Goal: Task Accomplishment & Management: Manage account settings

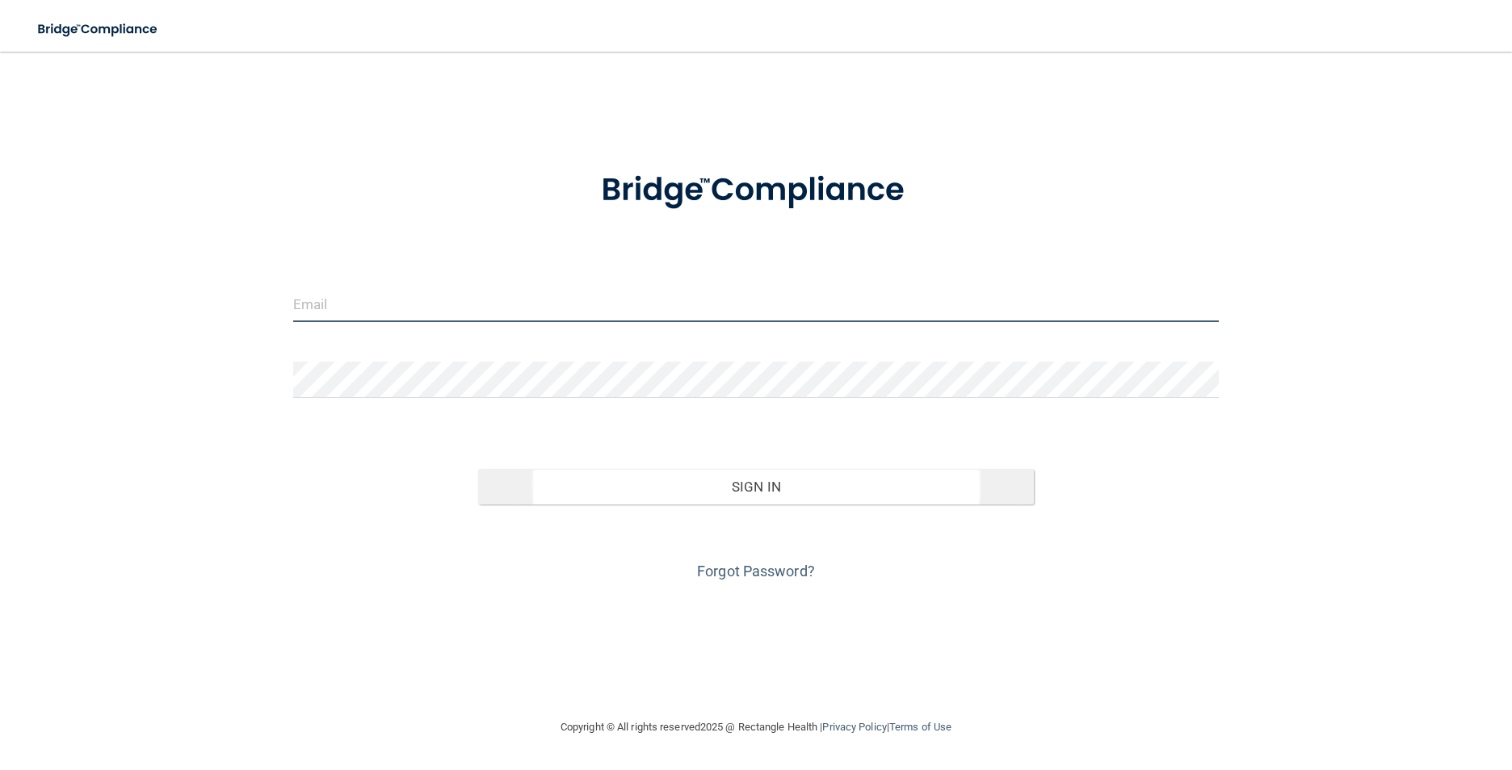
type input "[EMAIL_ADDRESS][DOMAIN_NAME]"
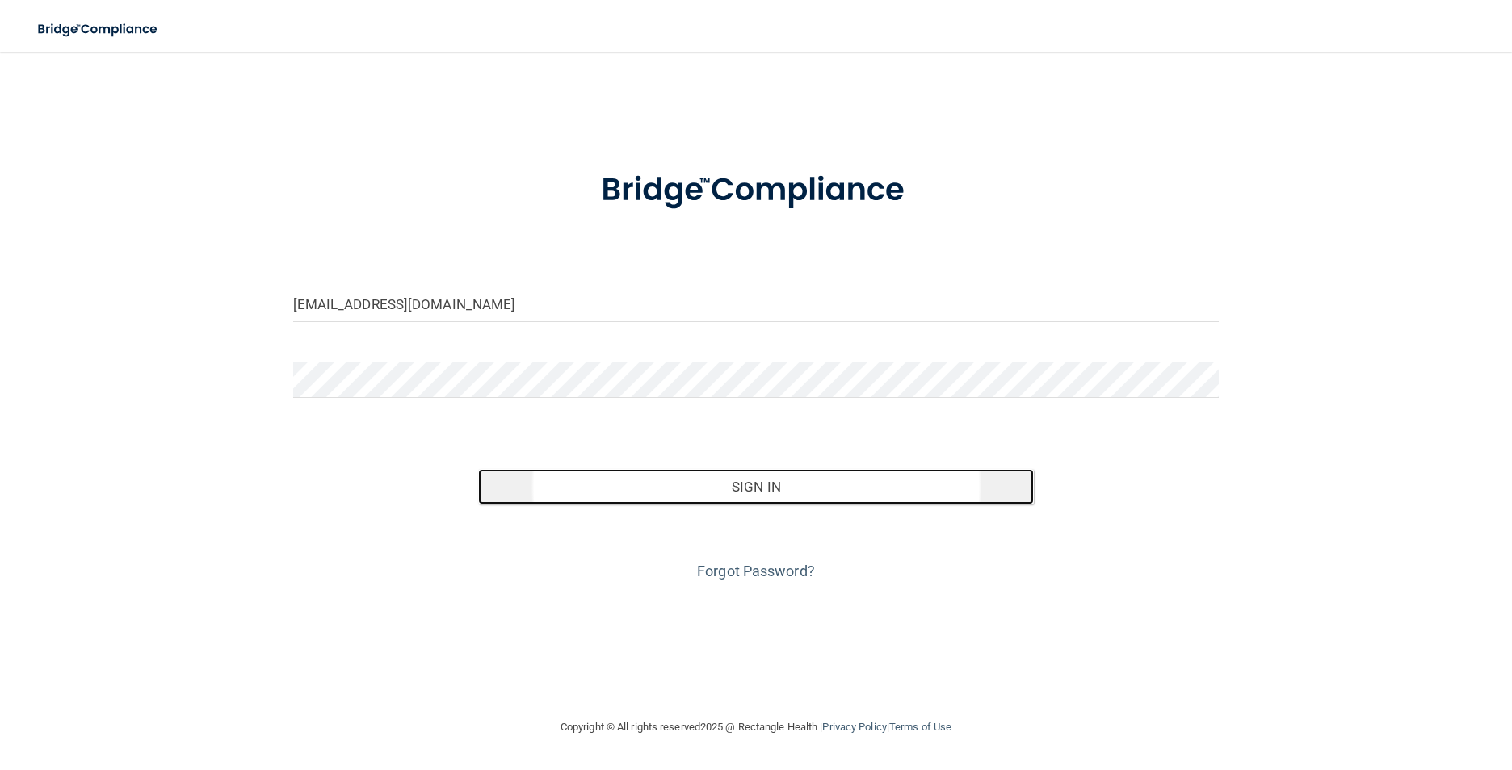
click at [691, 491] on button "Sign In" at bounding box center [756, 487] width 556 height 36
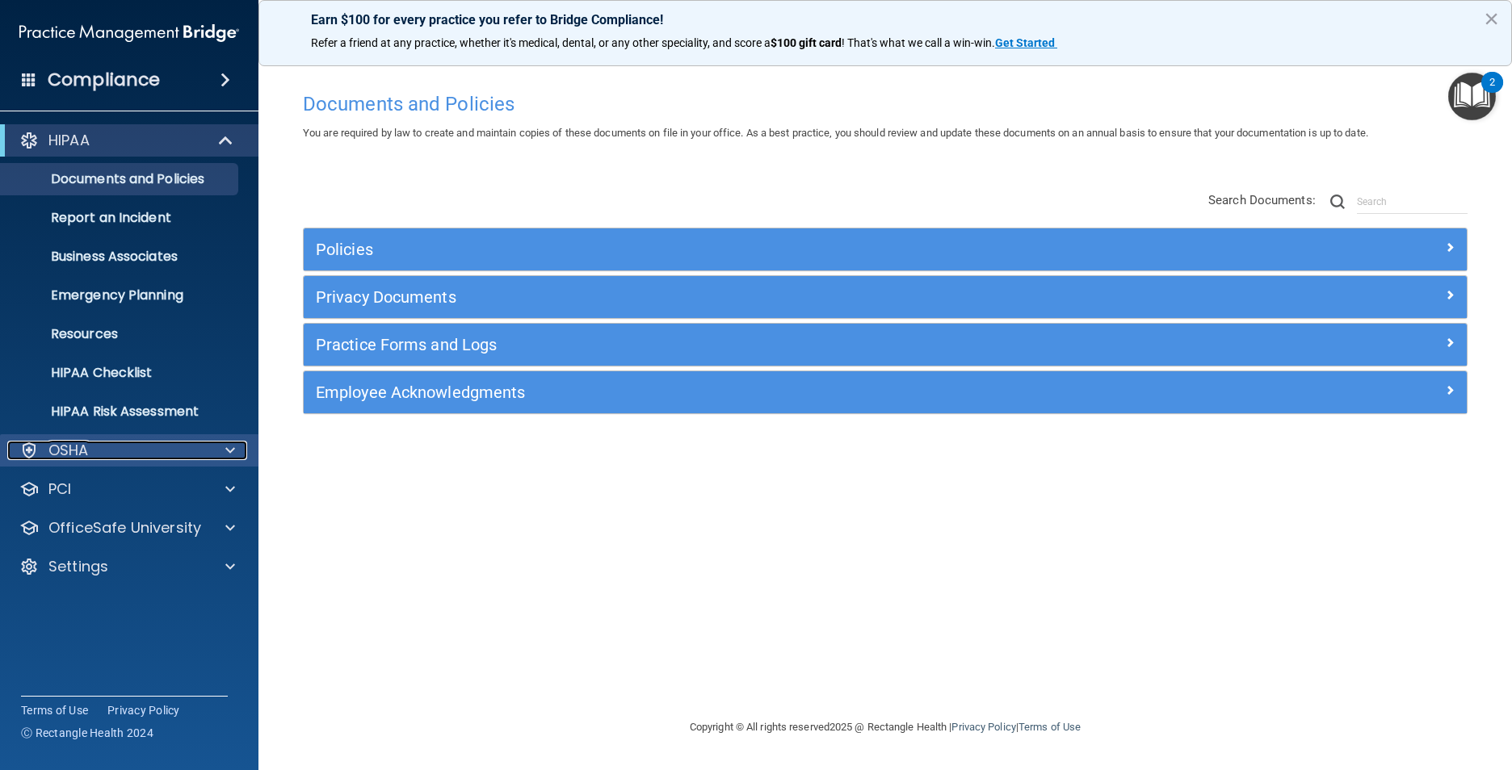
click at [90, 448] on div "OSHA" at bounding box center [107, 450] width 200 height 19
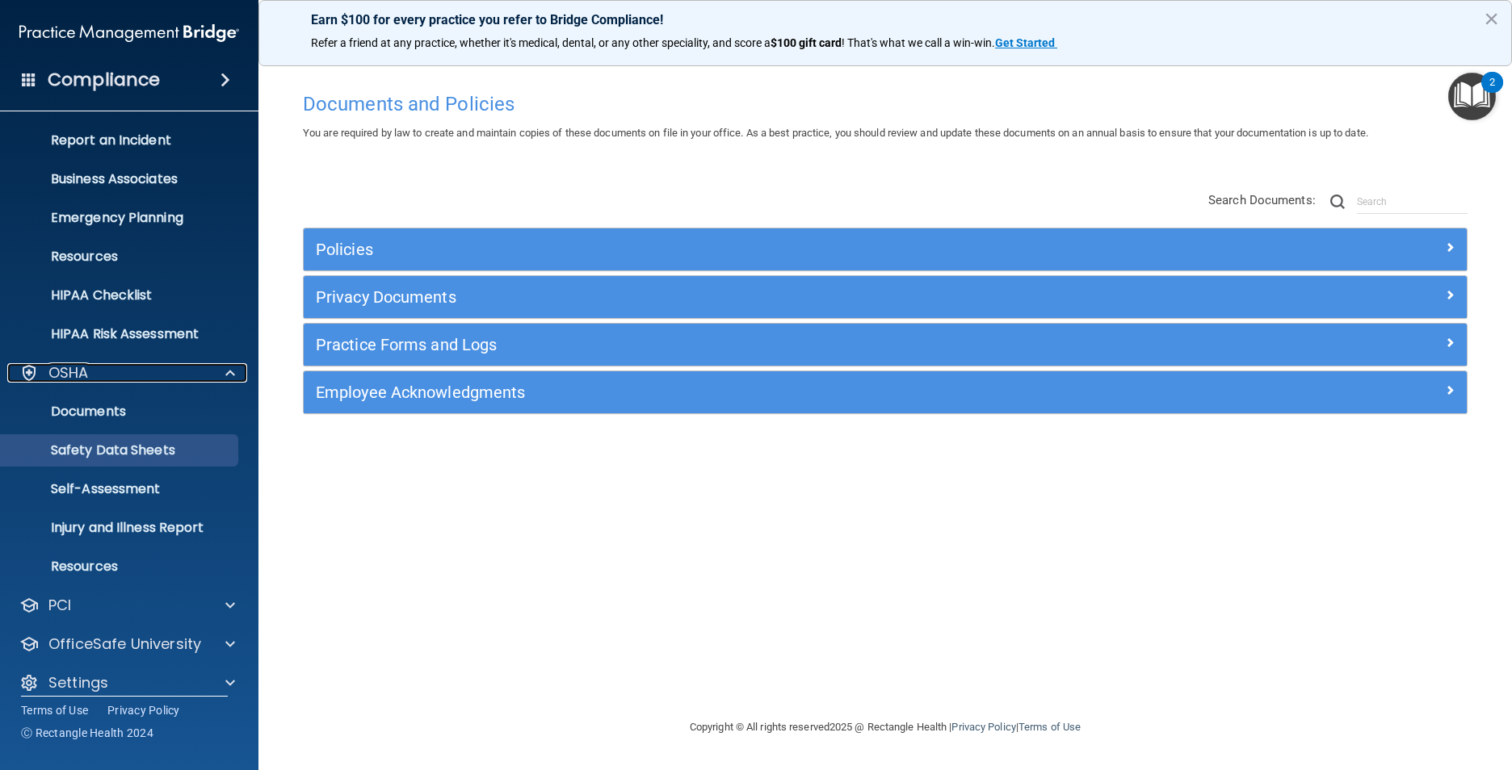
scroll to position [94, 0]
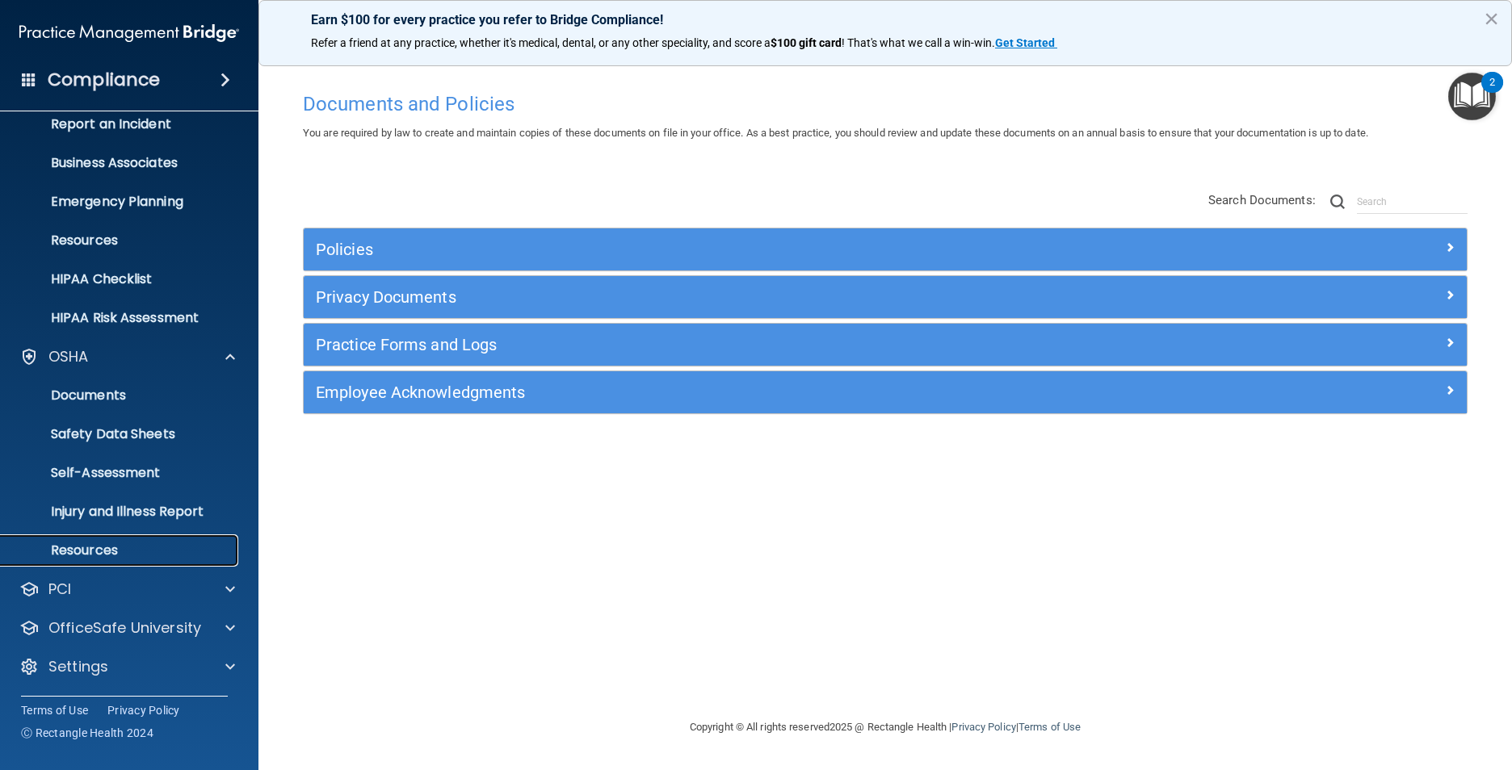
click at [99, 548] on p "Resources" at bounding box center [120, 551] width 220 height 16
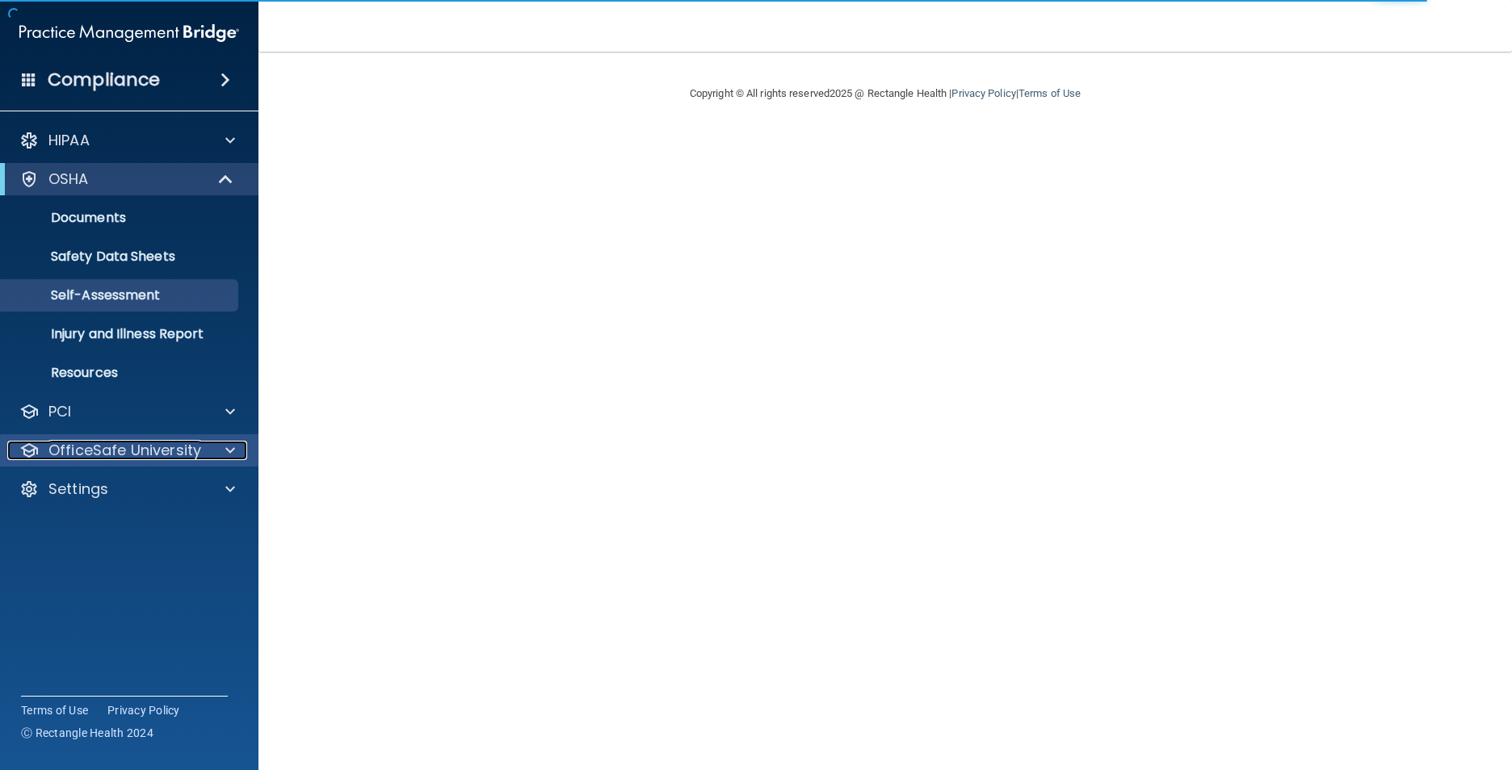
click at [222, 447] on div at bounding box center [228, 450] width 40 height 19
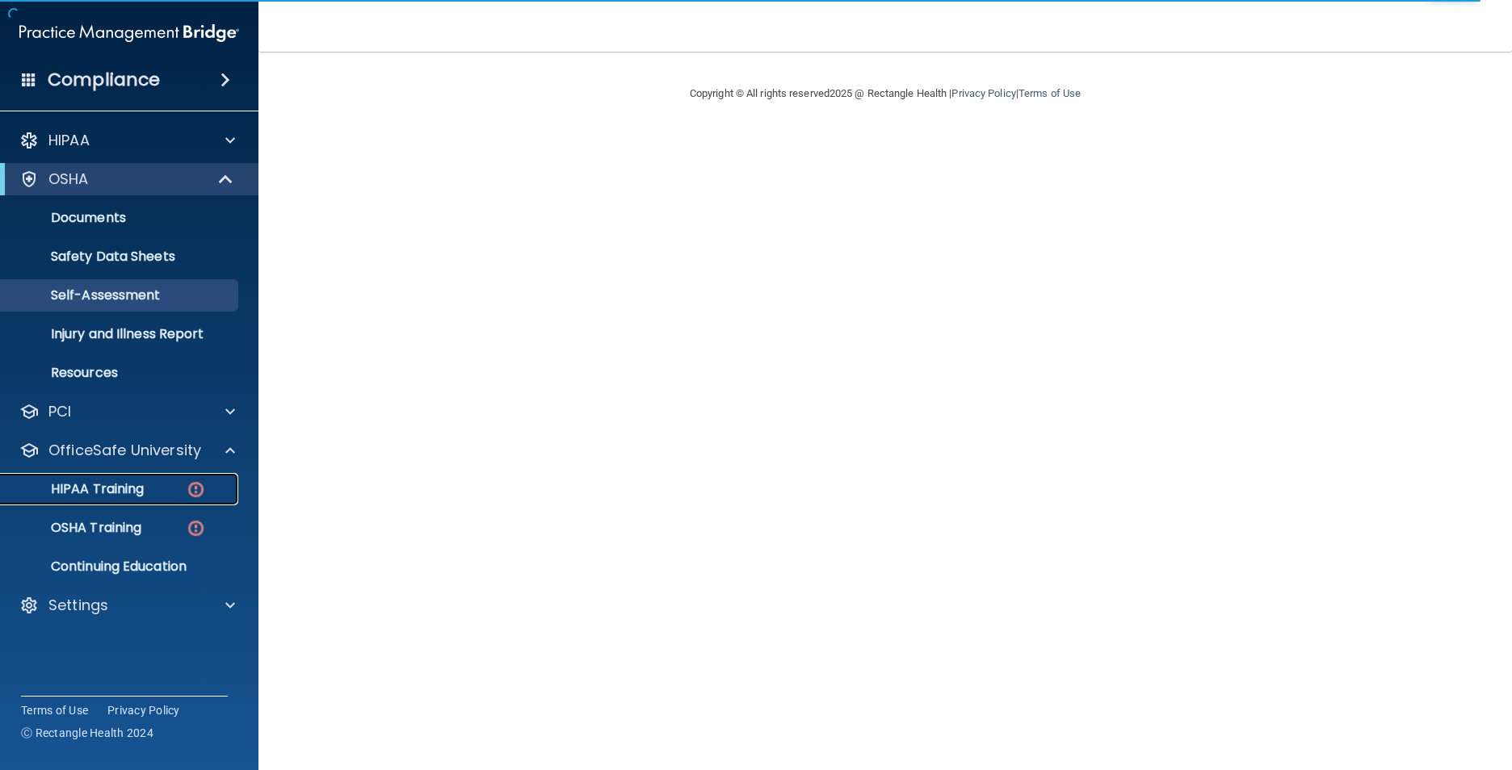
click at [123, 493] on p "HIPAA Training" at bounding box center [76, 489] width 133 height 16
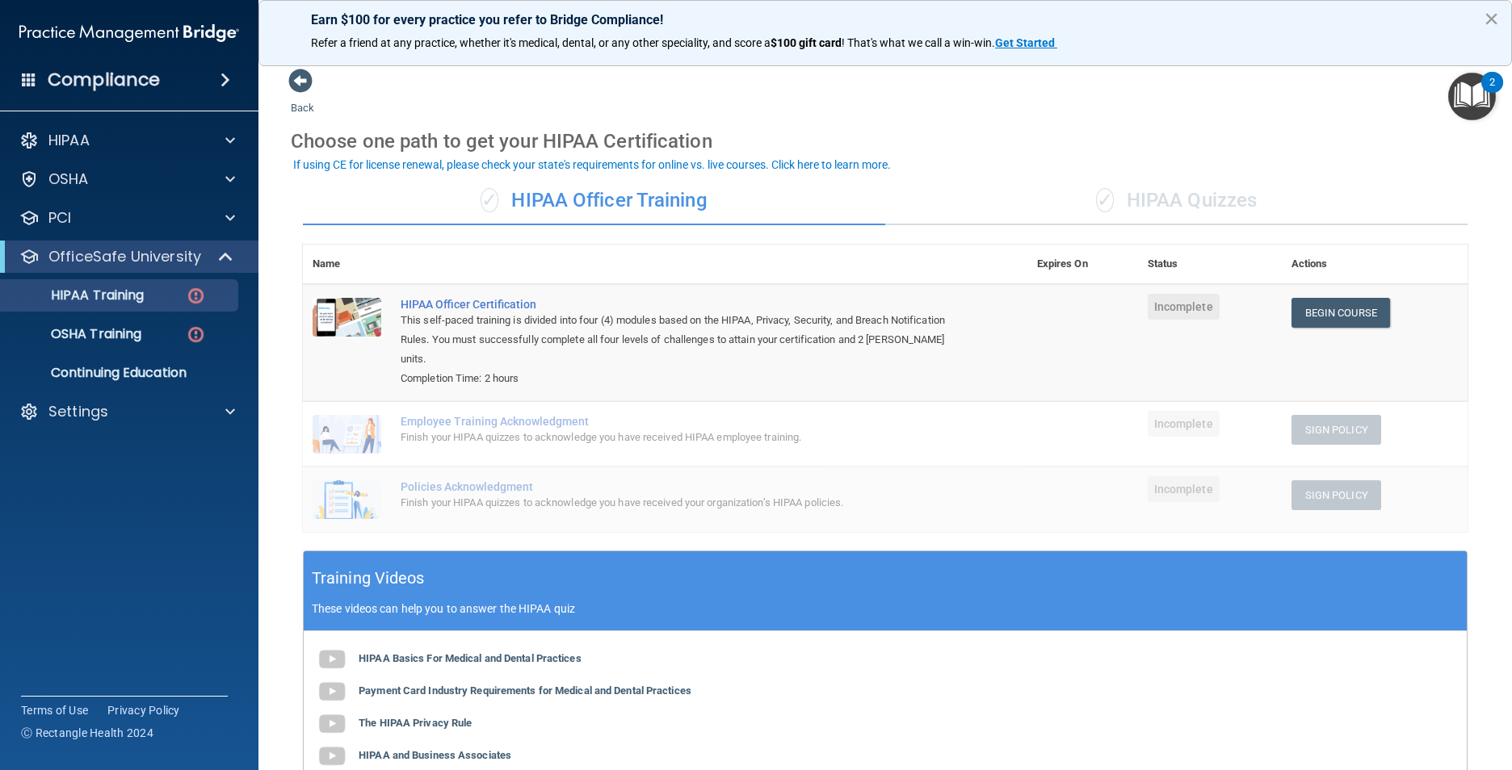
click at [1491, 19] on button "×" at bounding box center [1490, 19] width 15 height 26
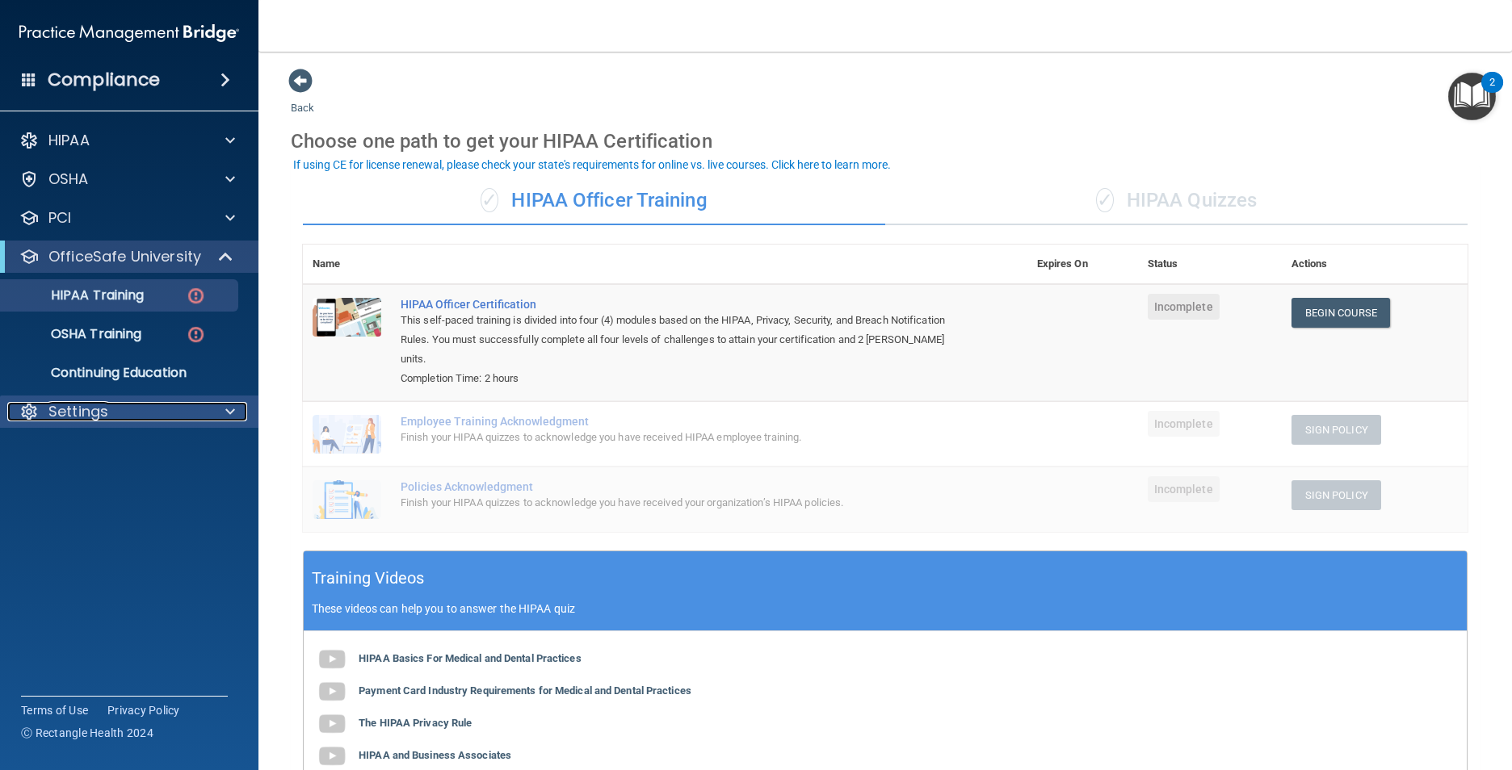
click at [69, 402] on p "Settings" at bounding box center [78, 411] width 60 height 19
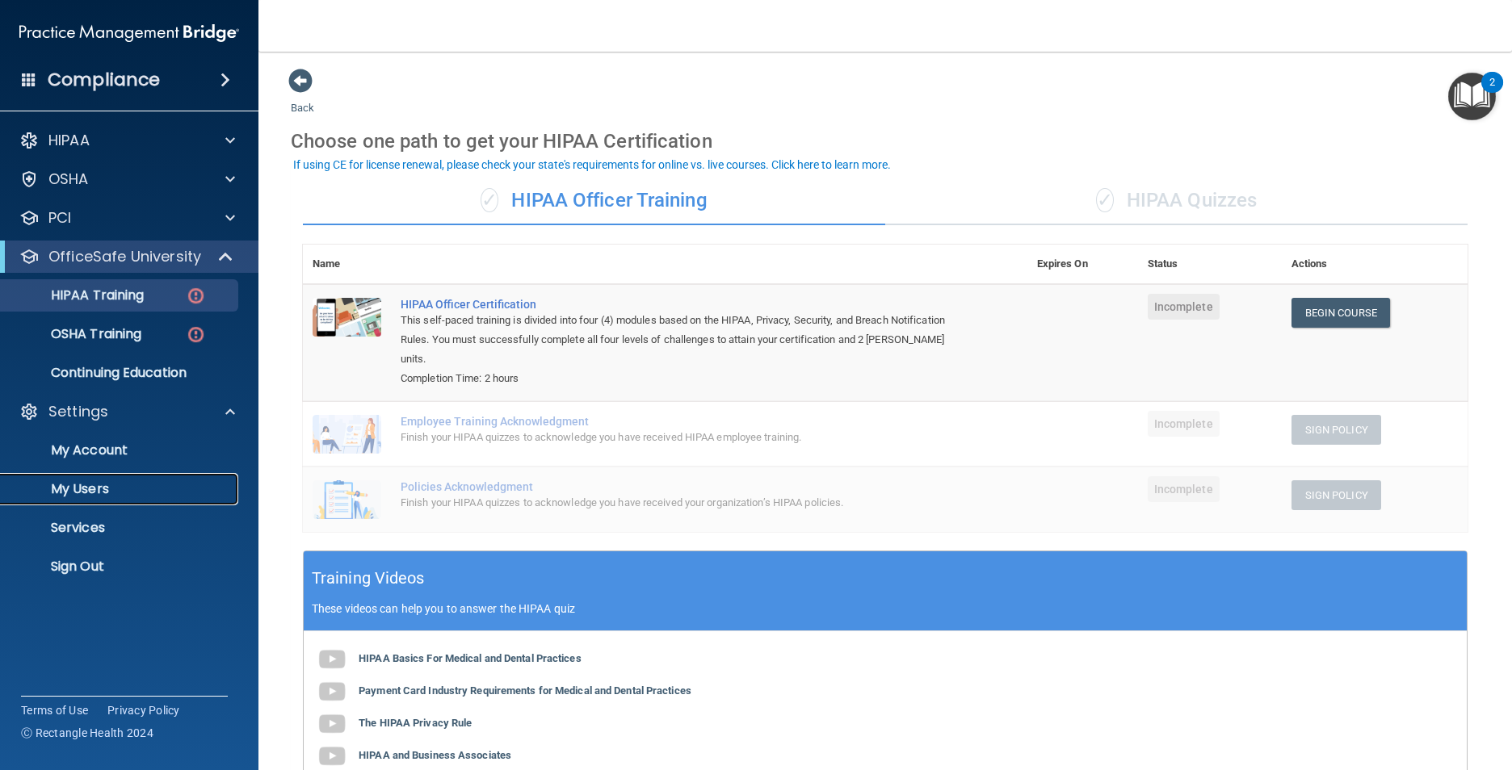
click at [89, 481] on p "My Users" at bounding box center [120, 489] width 220 height 16
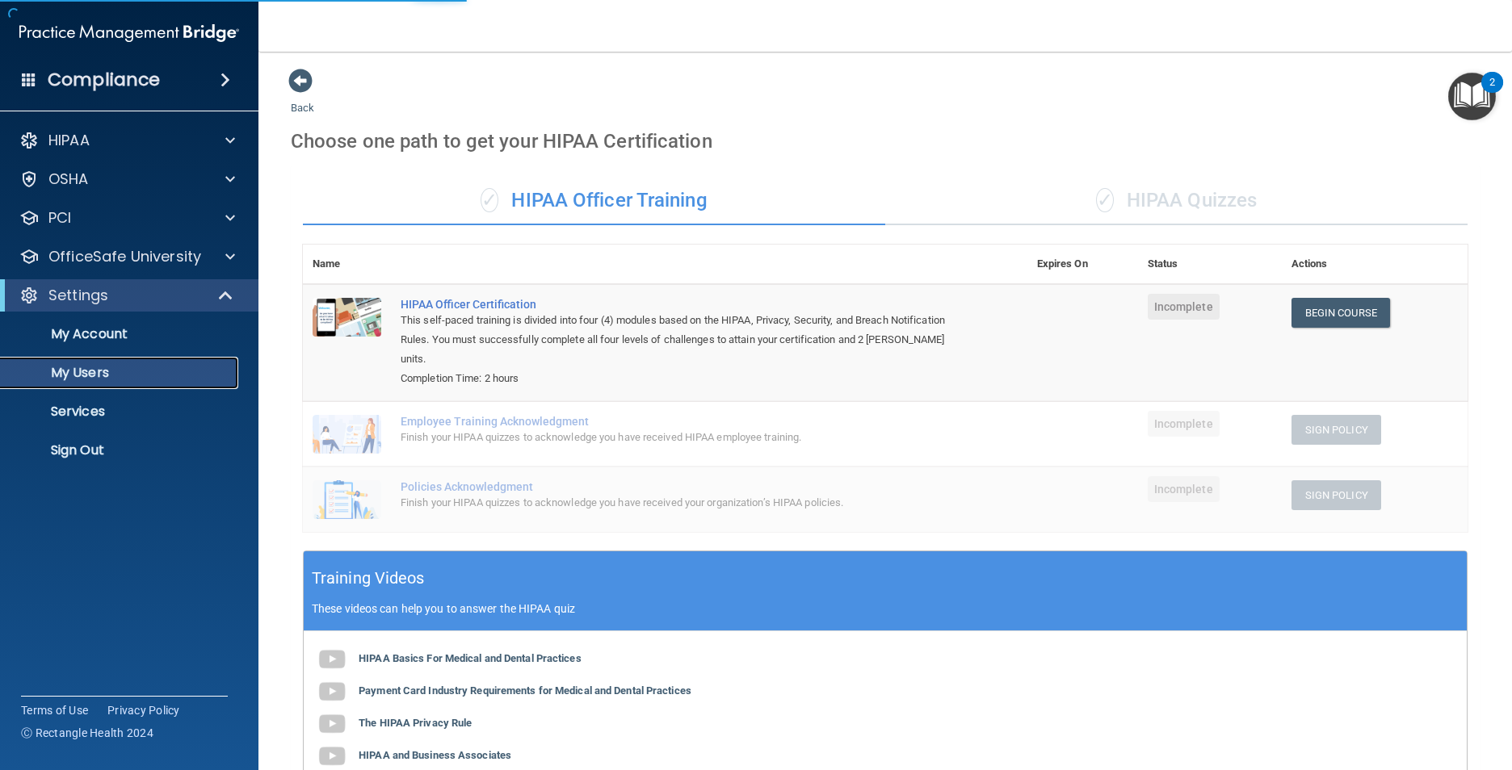
select select "20"
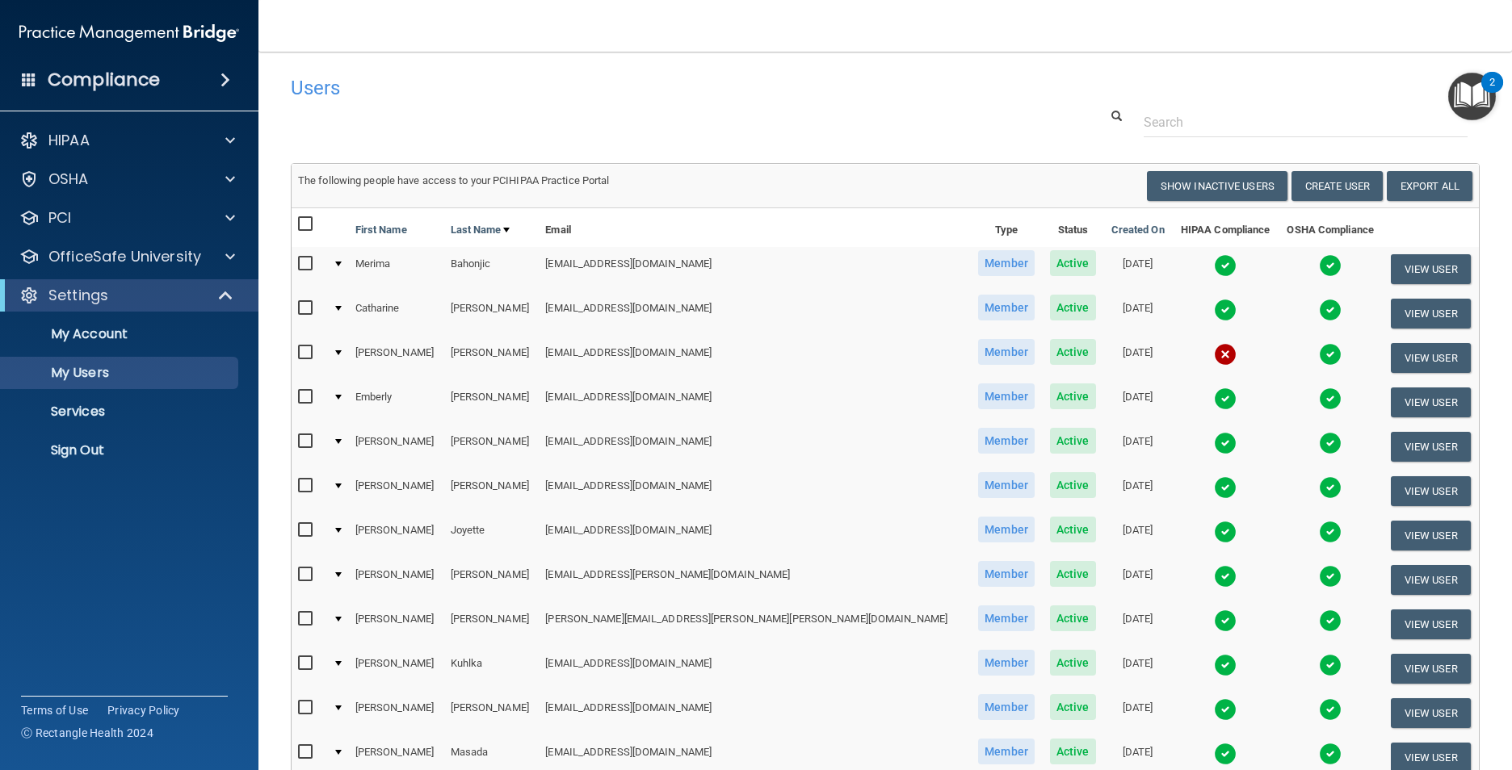
click at [300, 306] on input "checkbox" at bounding box center [307, 308] width 19 height 13
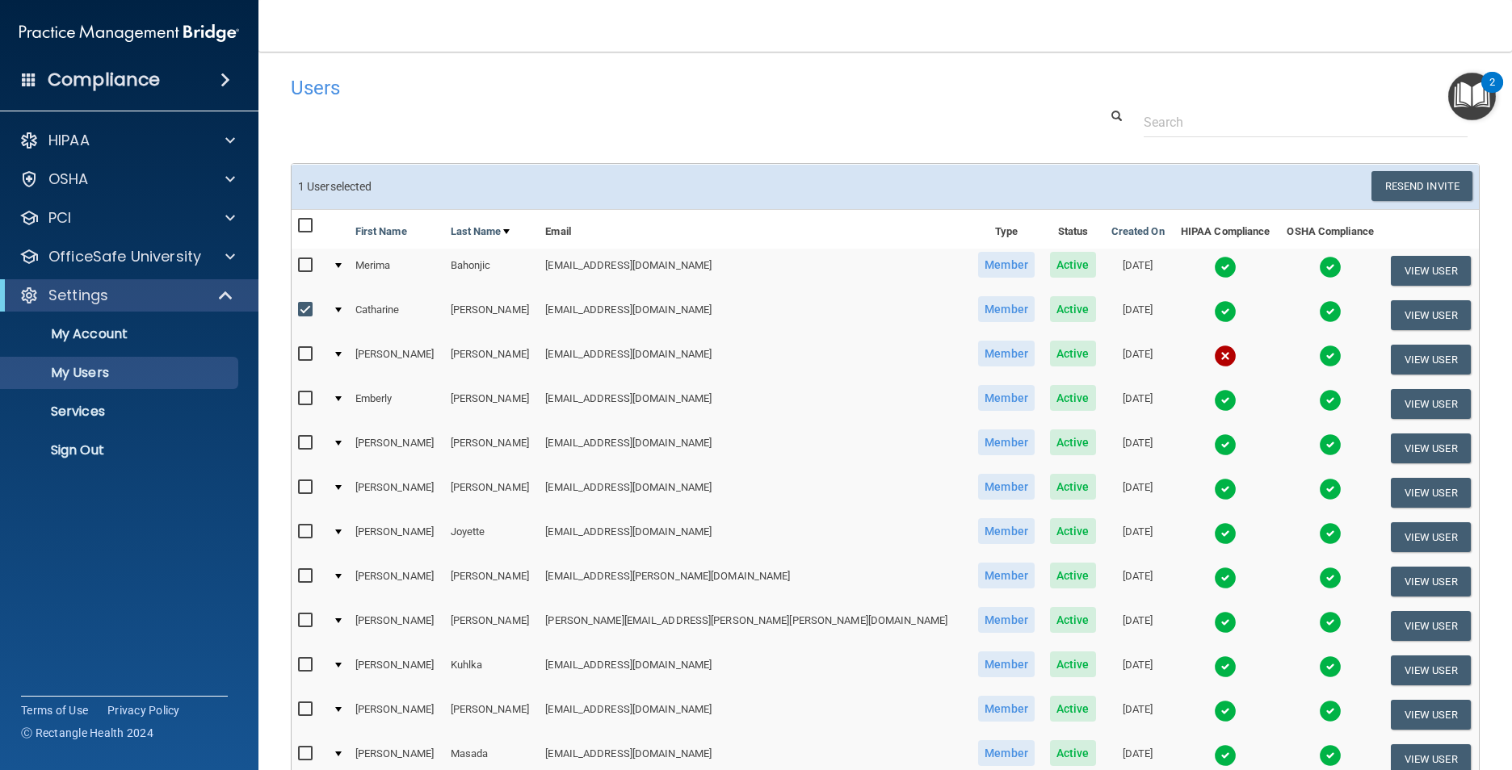
click at [342, 310] on div at bounding box center [338, 310] width 6 height 5
click at [342, 308] on div at bounding box center [338, 310] width 6 height 5
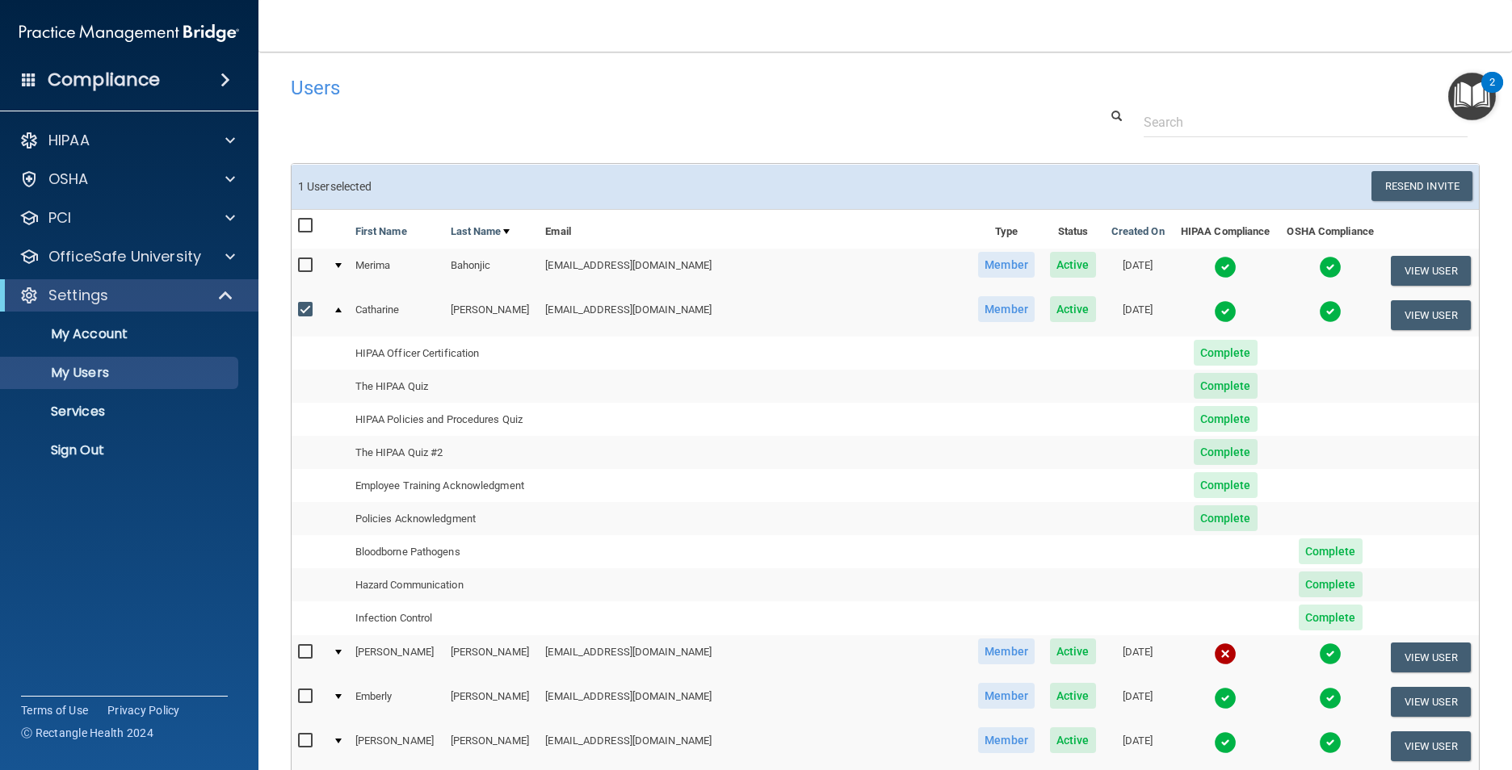
click at [302, 311] on input "checkbox" at bounding box center [307, 310] width 19 height 13
checkbox input "false"
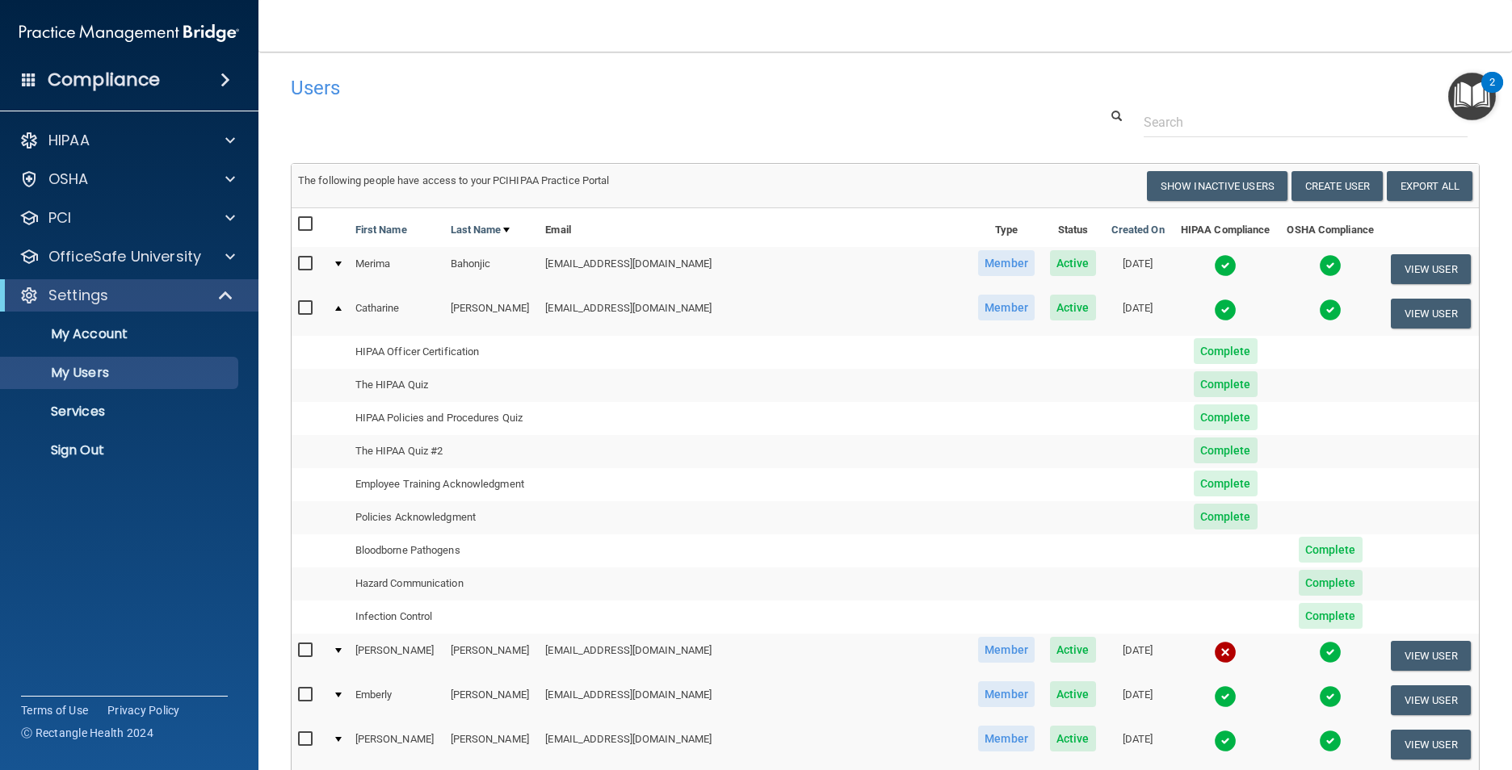
click at [349, 309] on td at bounding box center [337, 313] width 23 height 44
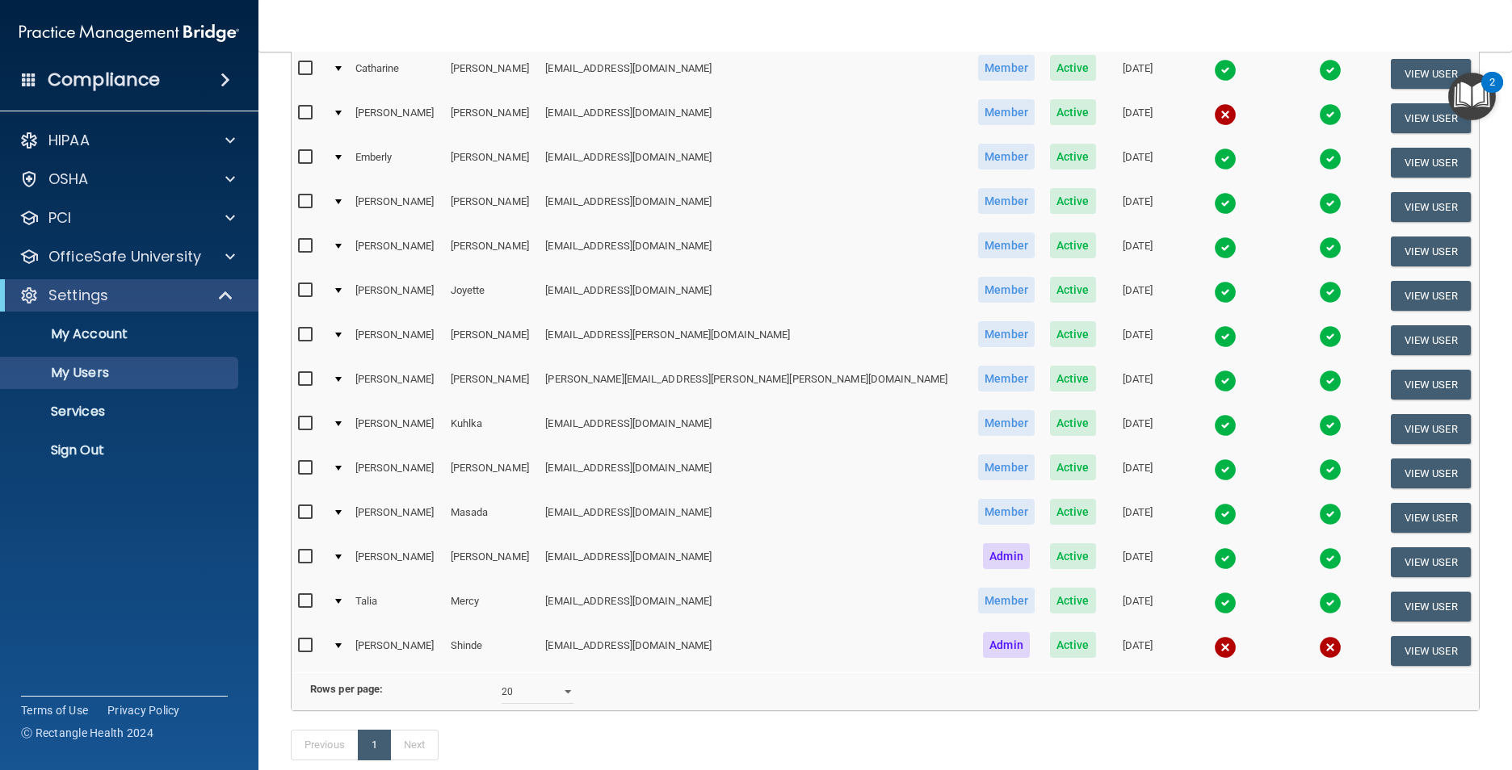
scroll to position [344, 0]
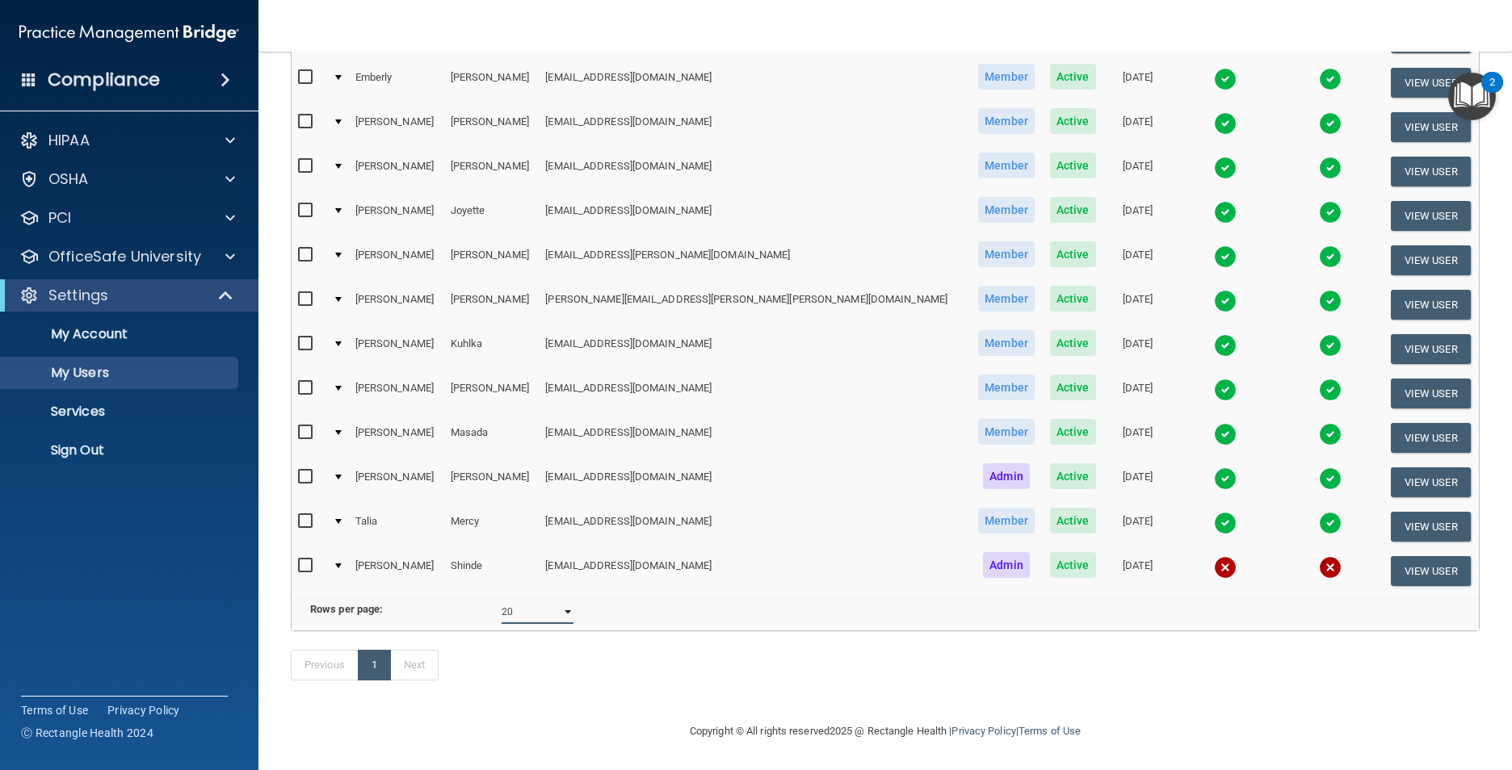
click at [555, 600] on select "10 20 30 40 all" at bounding box center [537, 612] width 72 height 24
select select "30"
click at [501, 600] on select "10 20 30 40 all" at bounding box center [537, 612] width 72 height 24
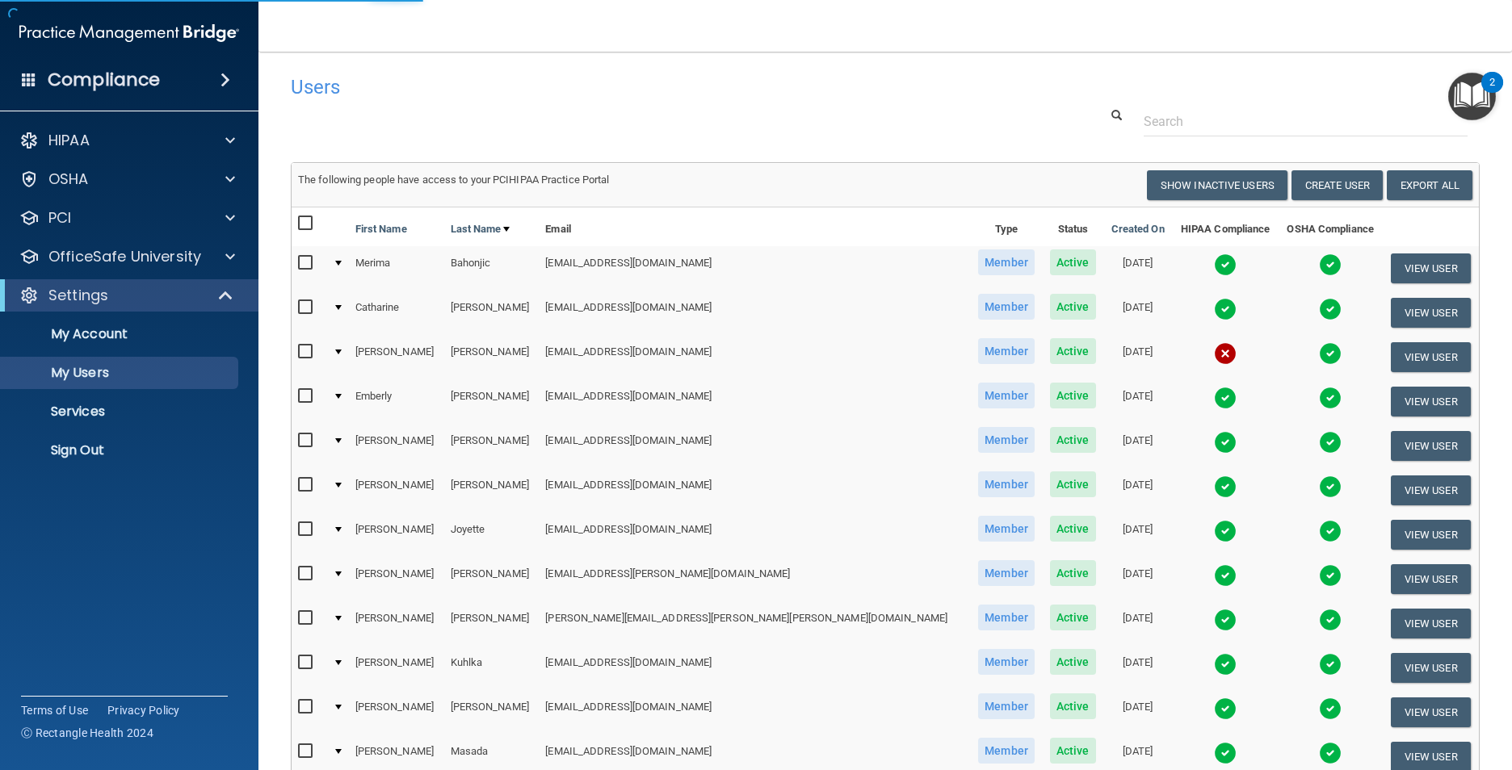
select select "30"
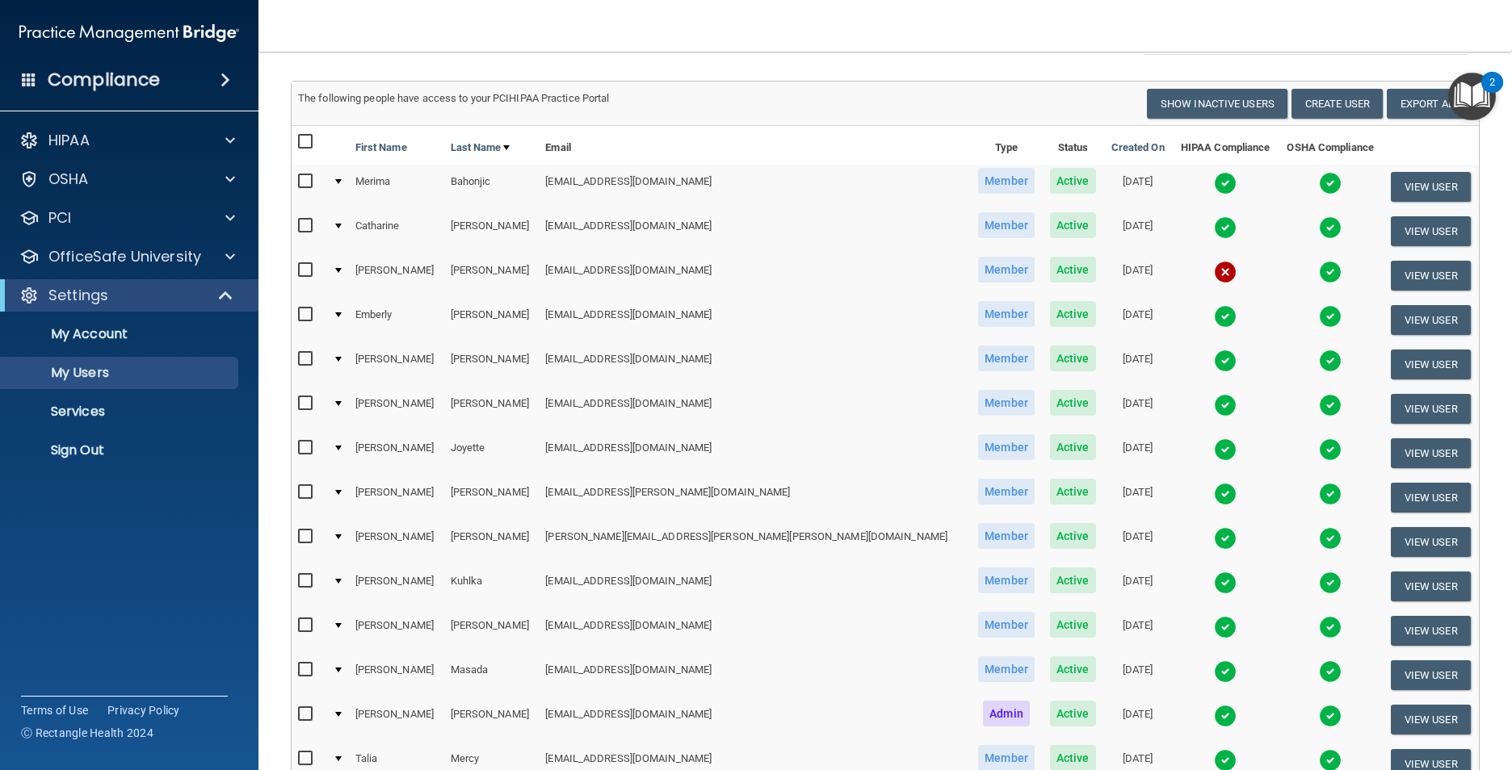
scroll to position [81, 0]
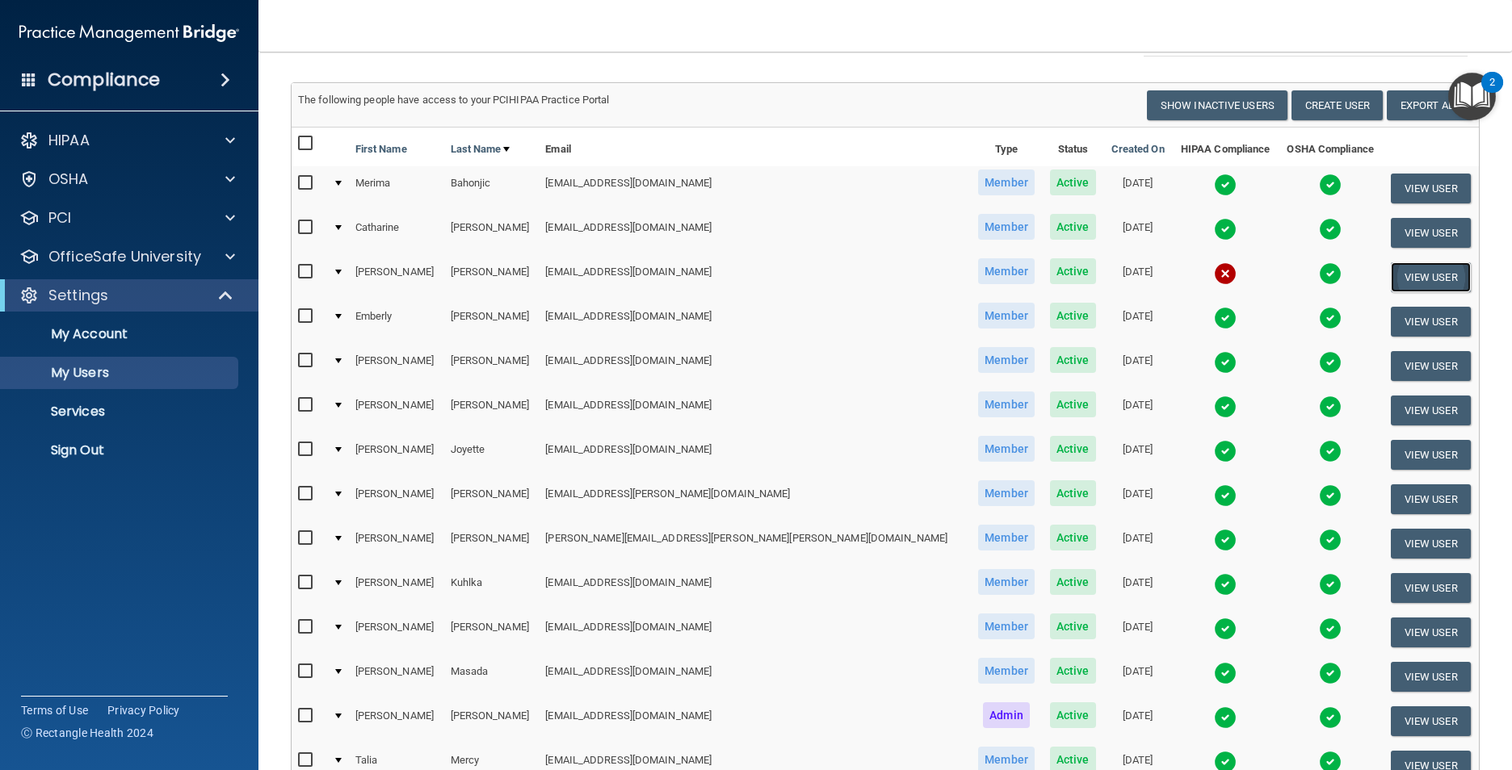
click at [1396, 272] on button "View User" at bounding box center [1430, 277] width 80 height 30
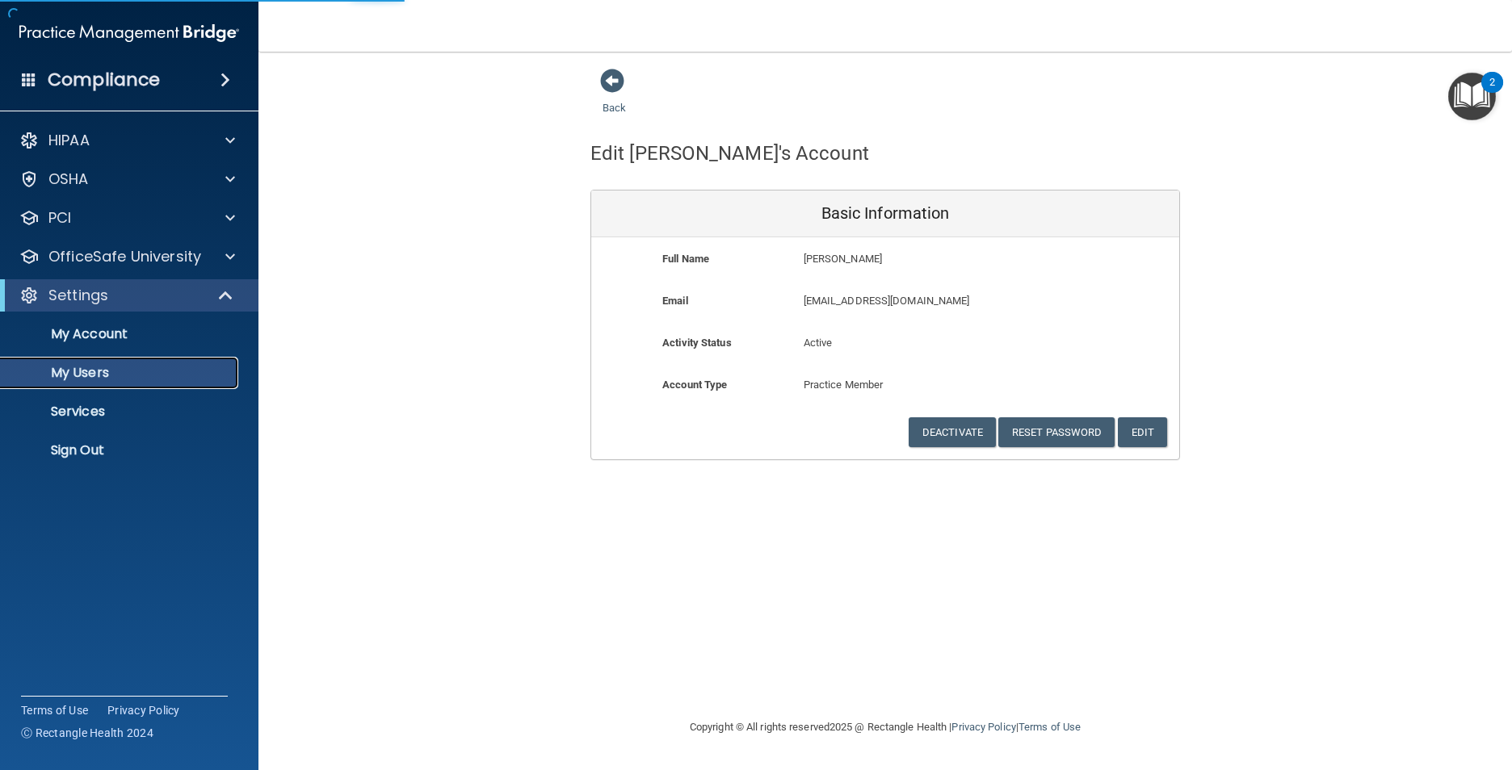
click at [90, 367] on p "My Users" at bounding box center [120, 373] width 220 height 16
select select "20"
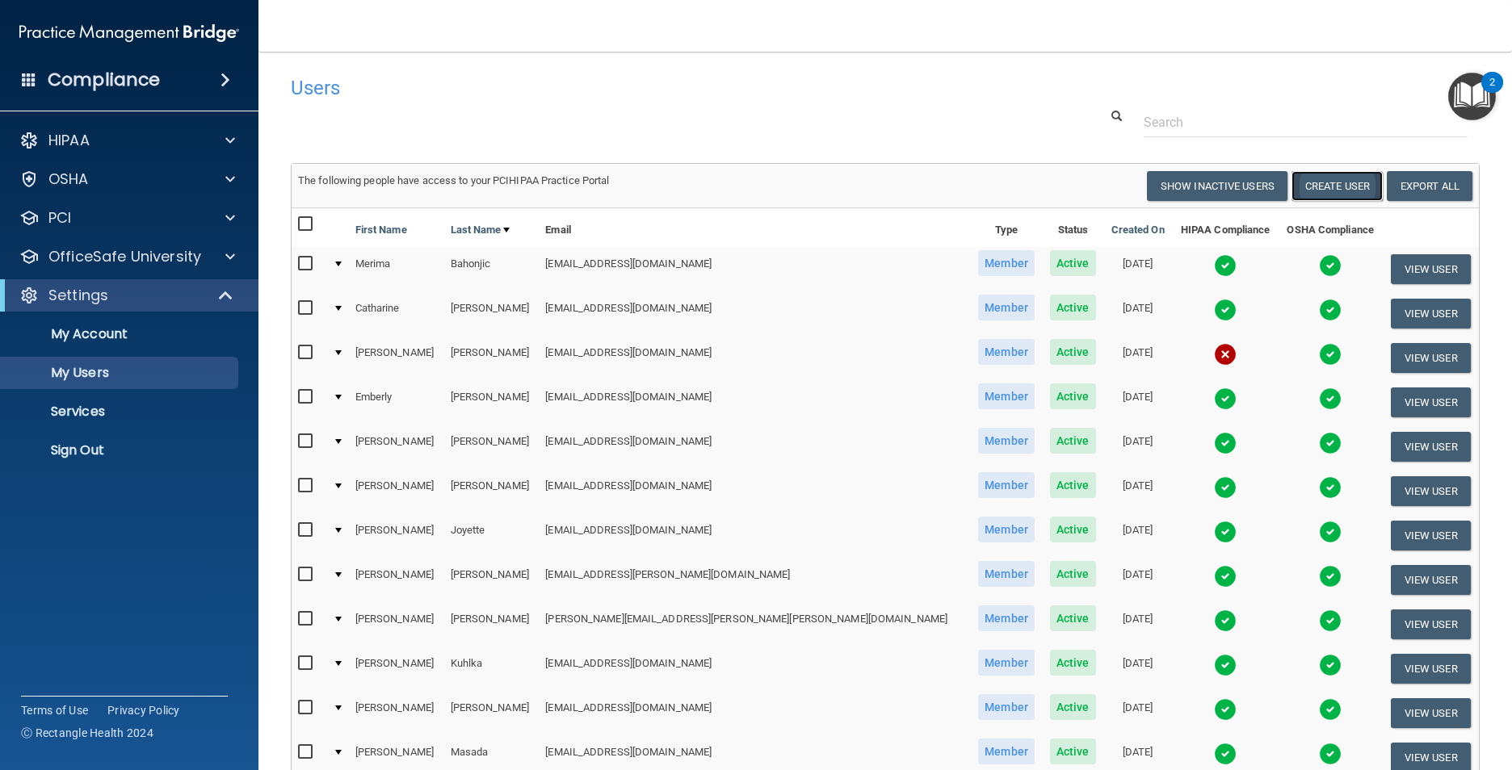
click at [1313, 187] on button "Create User" at bounding box center [1336, 186] width 91 height 30
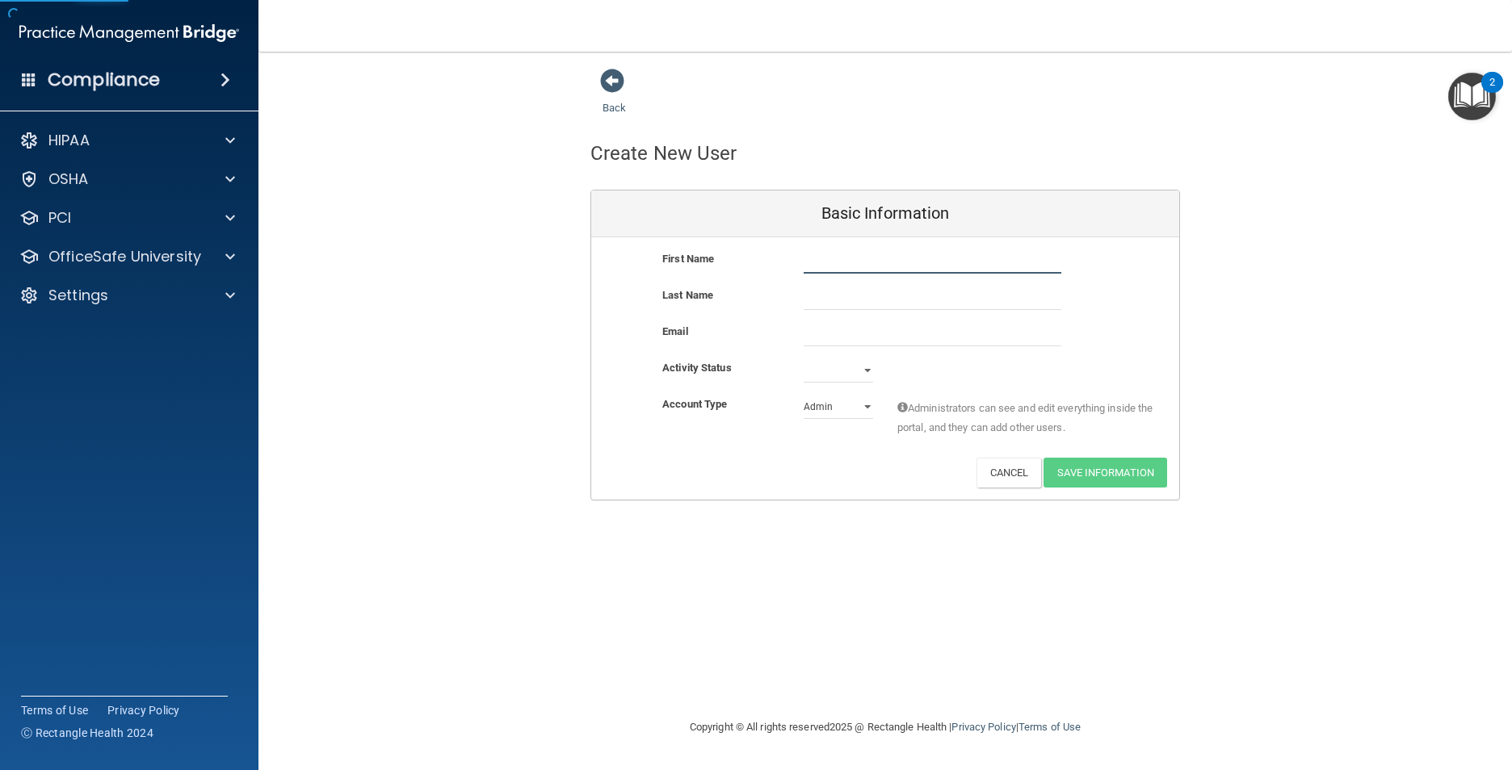
click at [828, 264] on input "text" at bounding box center [932, 262] width 258 height 24
type input "[PERSON_NAME]"
type input "[EMAIL_ADDRESS][DOMAIN_NAME]"
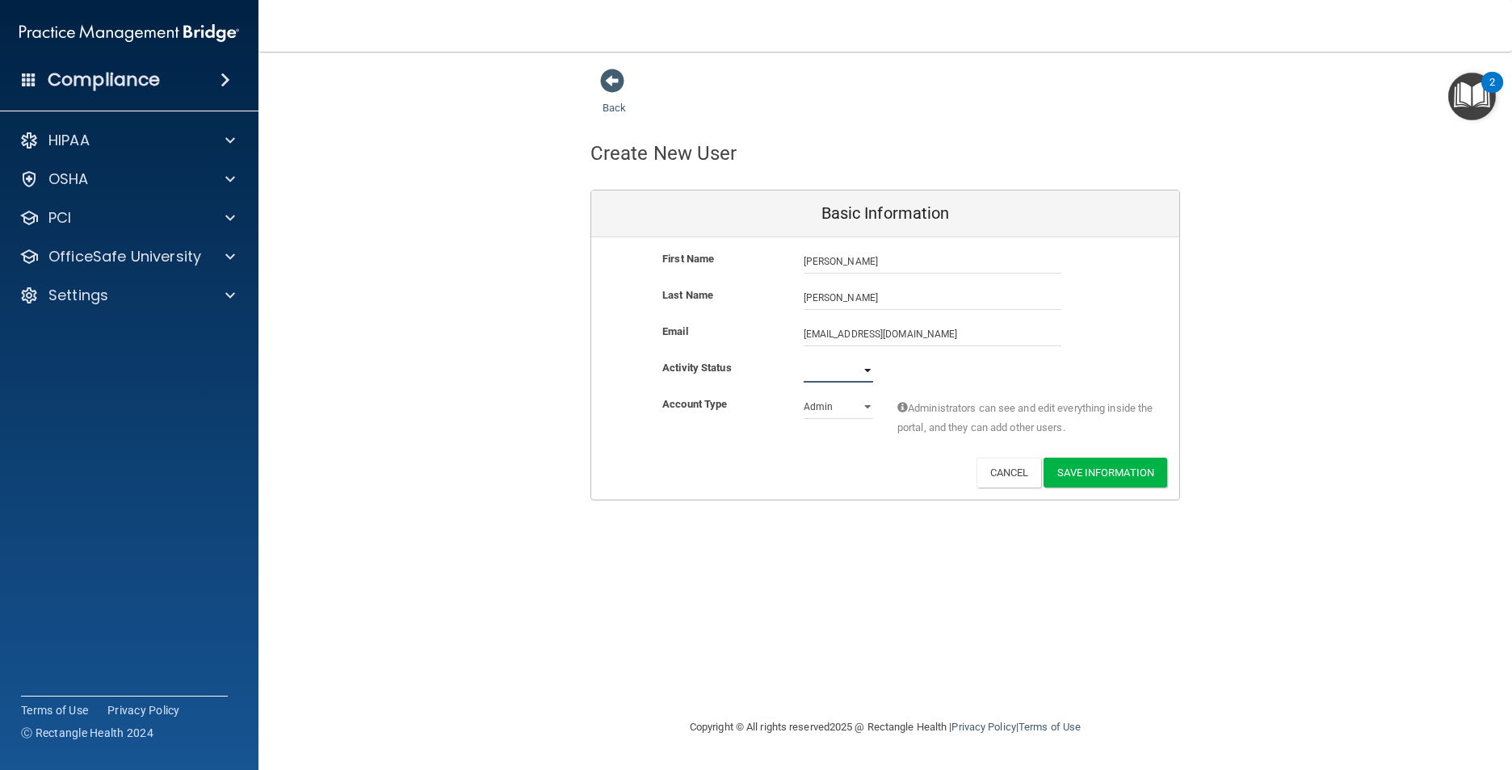
click at [823, 366] on select "Active Inactive" at bounding box center [837, 371] width 69 height 24
select select "active"
click at [803, 359] on select "Active Inactive" at bounding box center [837, 371] width 69 height 24
click at [826, 408] on select "Admin Member" at bounding box center [837, 407] width 69 height 24
click at [803, 395] on select "Admin Member" at bounding box center [837, 407] width 69 height 24
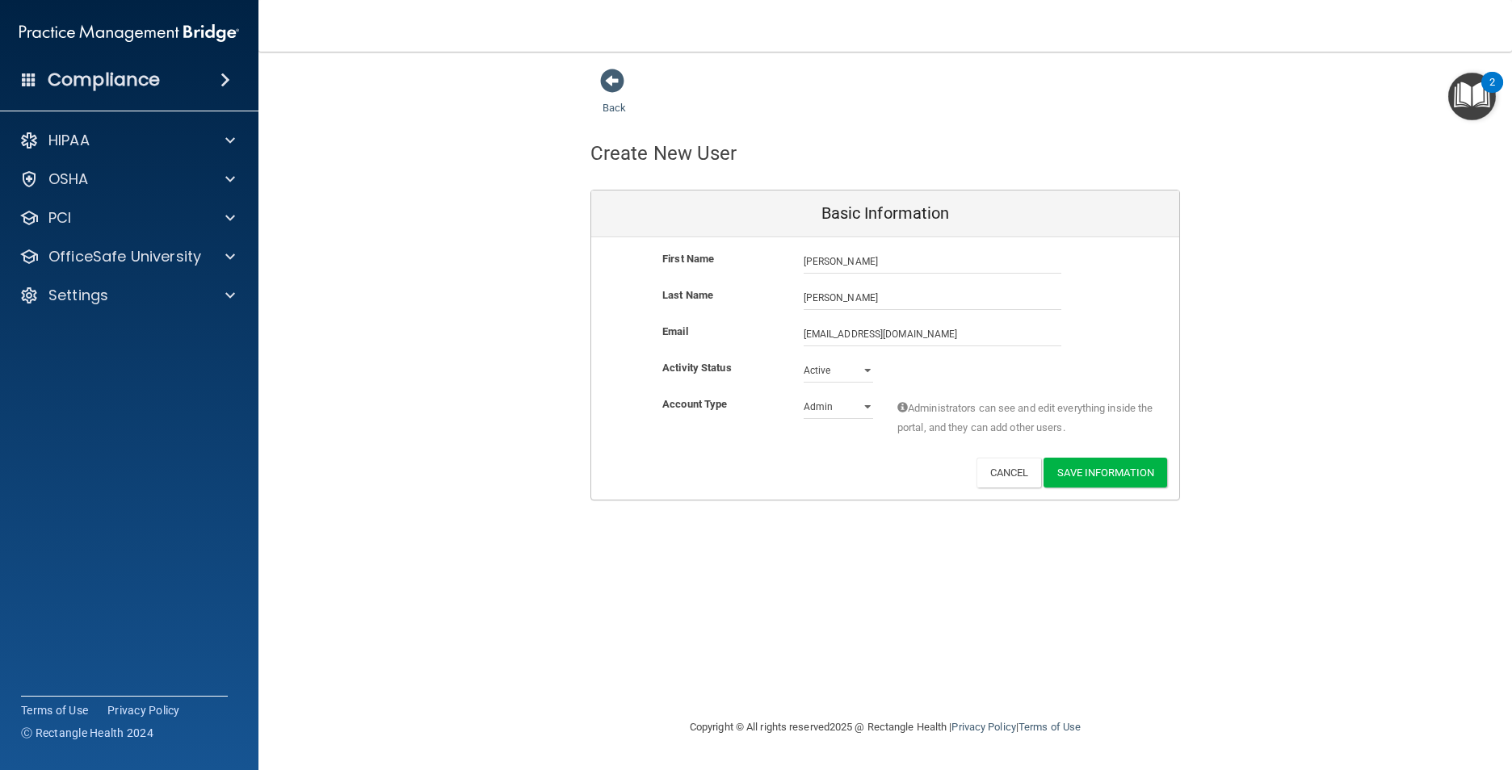
drag, startPoint x: 806, startPoint y: 508, endPoint x: 828, endPoint y: 406, distance: 104.2
click at [807, 503] on div "Back Create New User Basic Information First Name [PERSON_NAME] [PERSON_NAME] L…" at bounding box center [885, 385] width 1189 height 634
click at [846, 410] on select "Admin Member" at bounding box center [837, 407] width 69 height 24
select select "practice_member"
click at [803, 395] on select "Admin Member" at bounding box center [837, 407] width 69 height 24
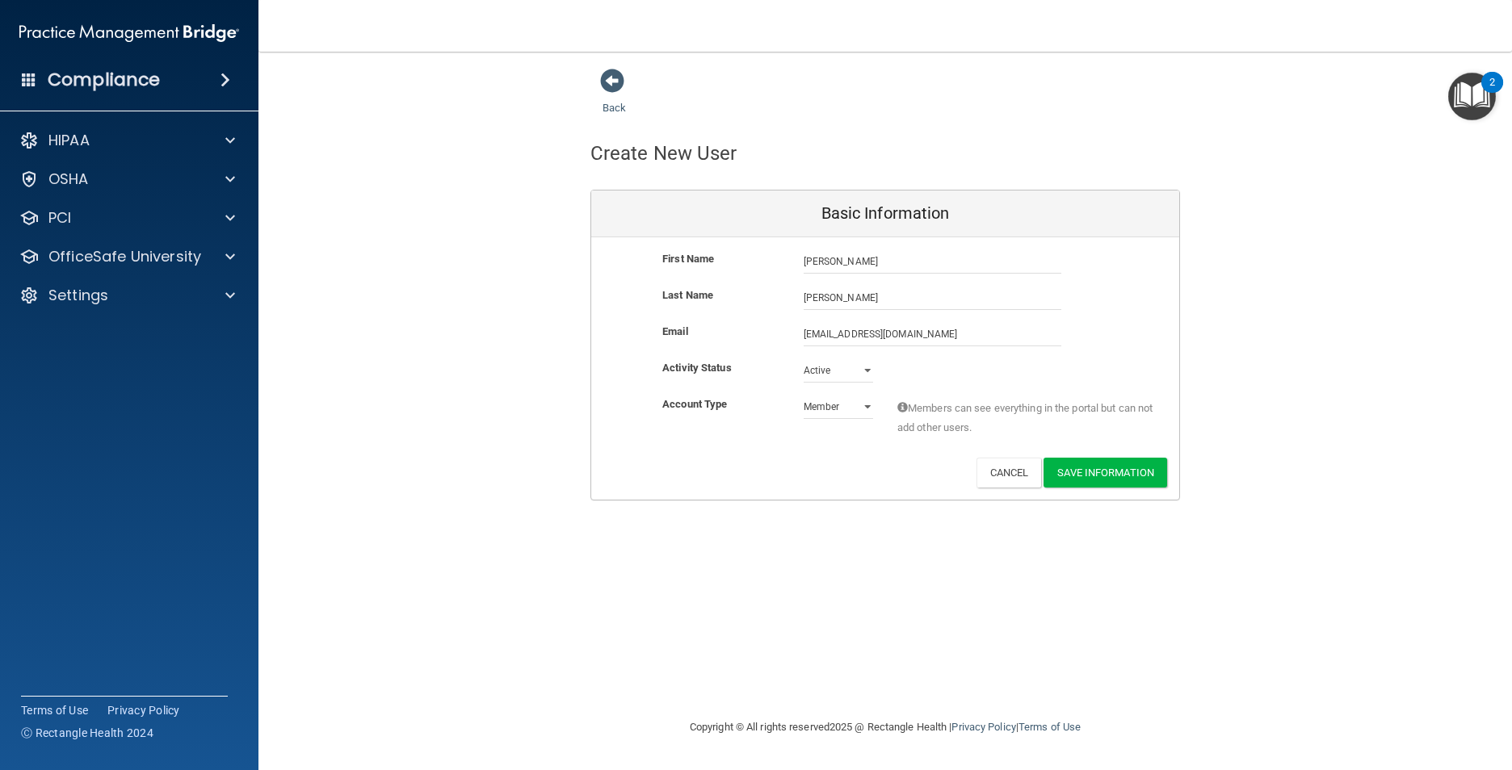
drag, startPoint x: 804, startPoint y: 499, endPoint x: 1047, endPoint y: 497, distance: 243.1
click at [813, 498] on div "First Name [PERSON_NAME] [PERSON_NAME] Last Name [PERSON_NAME] Email [EMAIL_ADD…" at bounding box center [885, 368] width 588 height 262
click at [1103, 469] on button "Save Information" at bounding box center [1105, 473] width 124 height 30
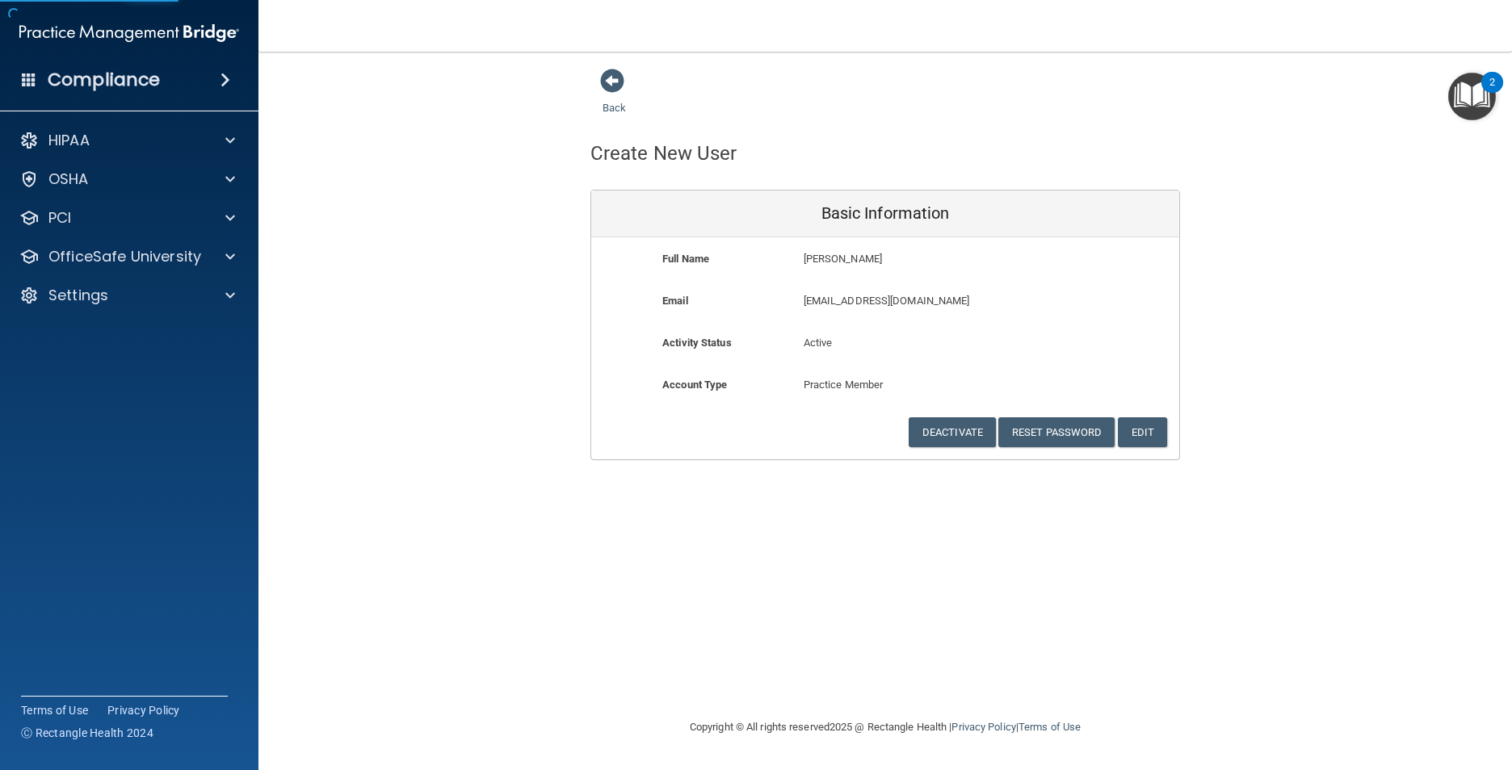
click at [856, 541] on div "Back Create New User Basic Information Full Name [PERSON_NAME] [PERSON_NAME] La…" at bounding box center [885, 385] width 1189 height 634
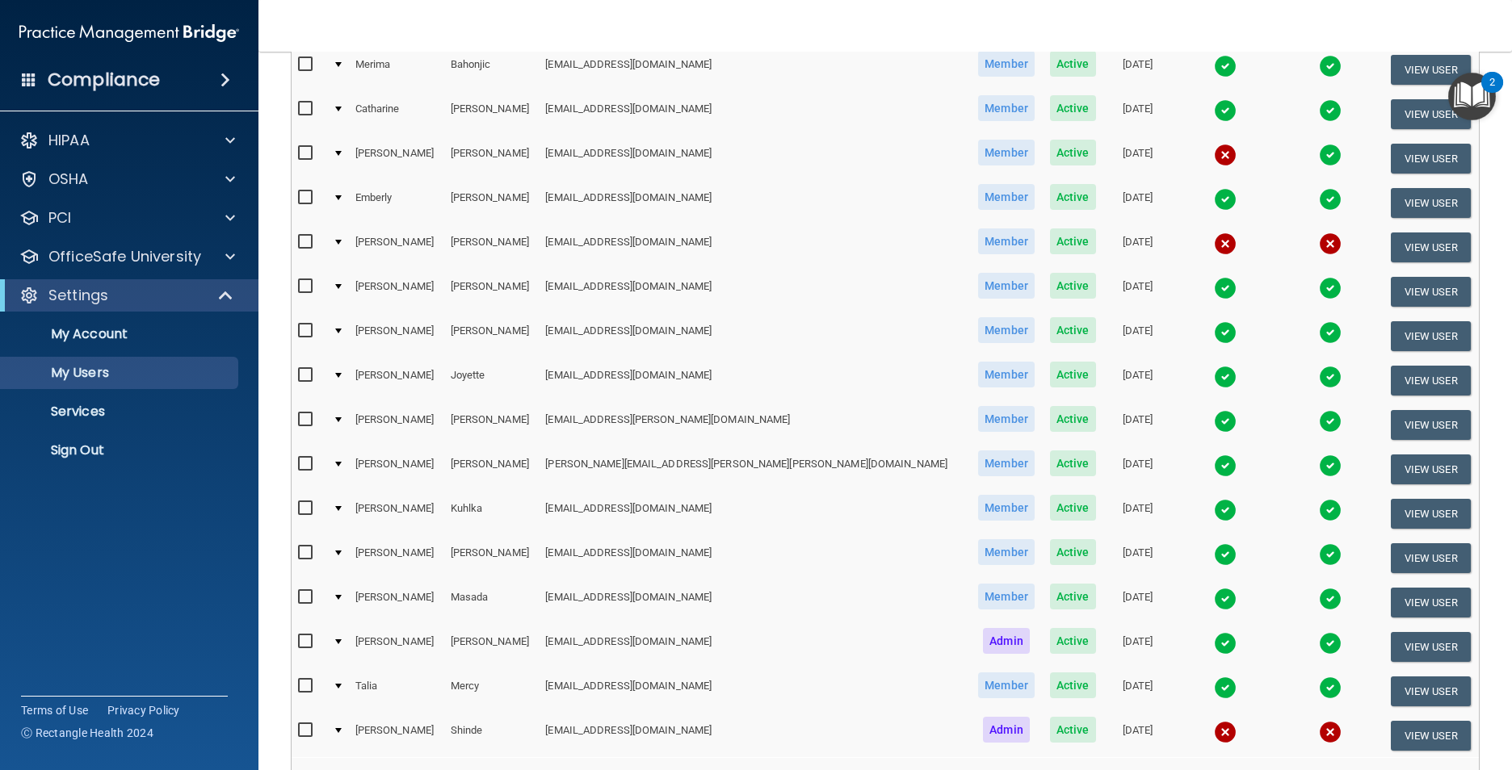
scroll to position [290, 0]
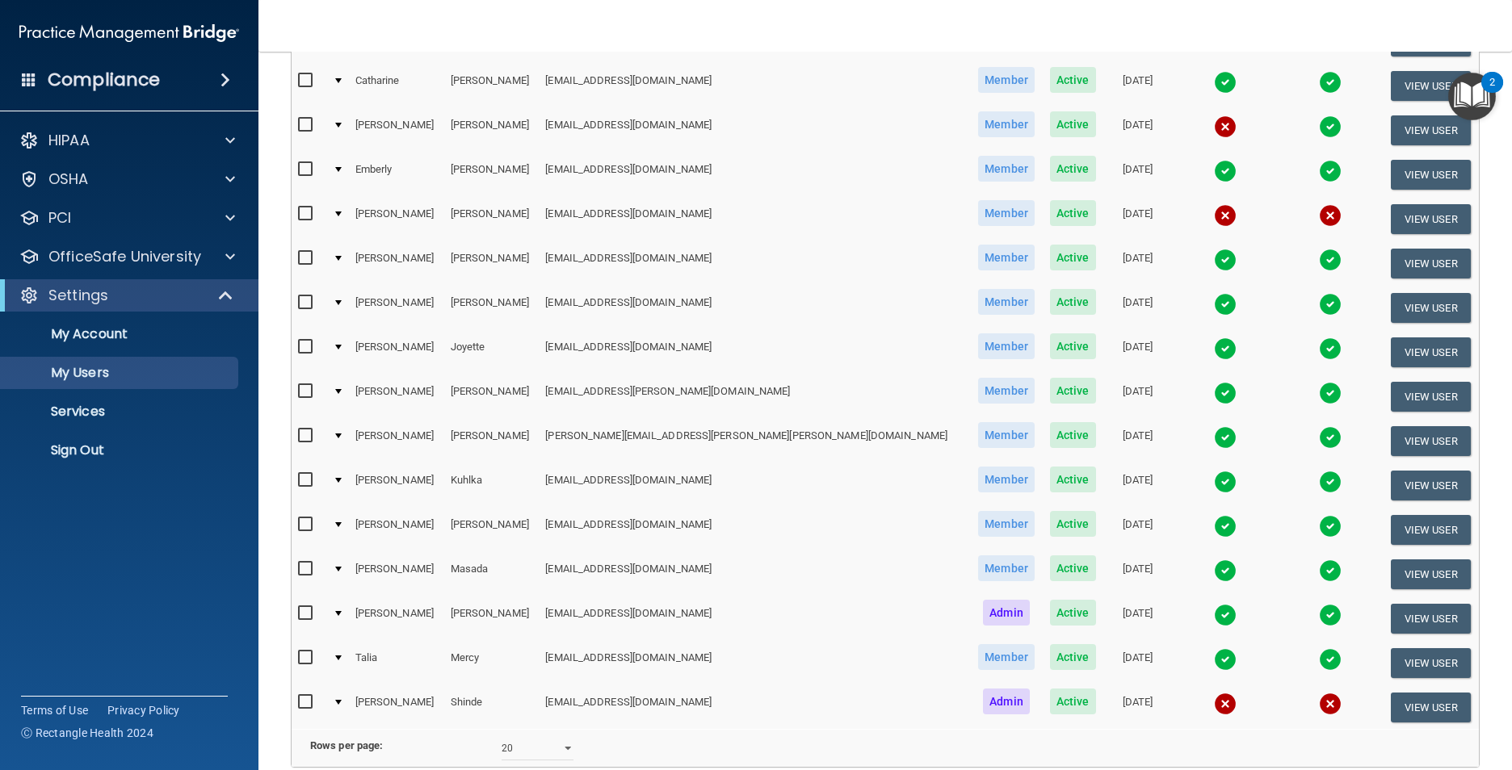
click at [348, 343] on td at bounding box center [337, 352] width 23 height 44
click at [346, 351] on td at bounding box center [337, 352] width 23 height 44
click at [342, 345] on div at bounding box center [338, 347] width 6 height 5
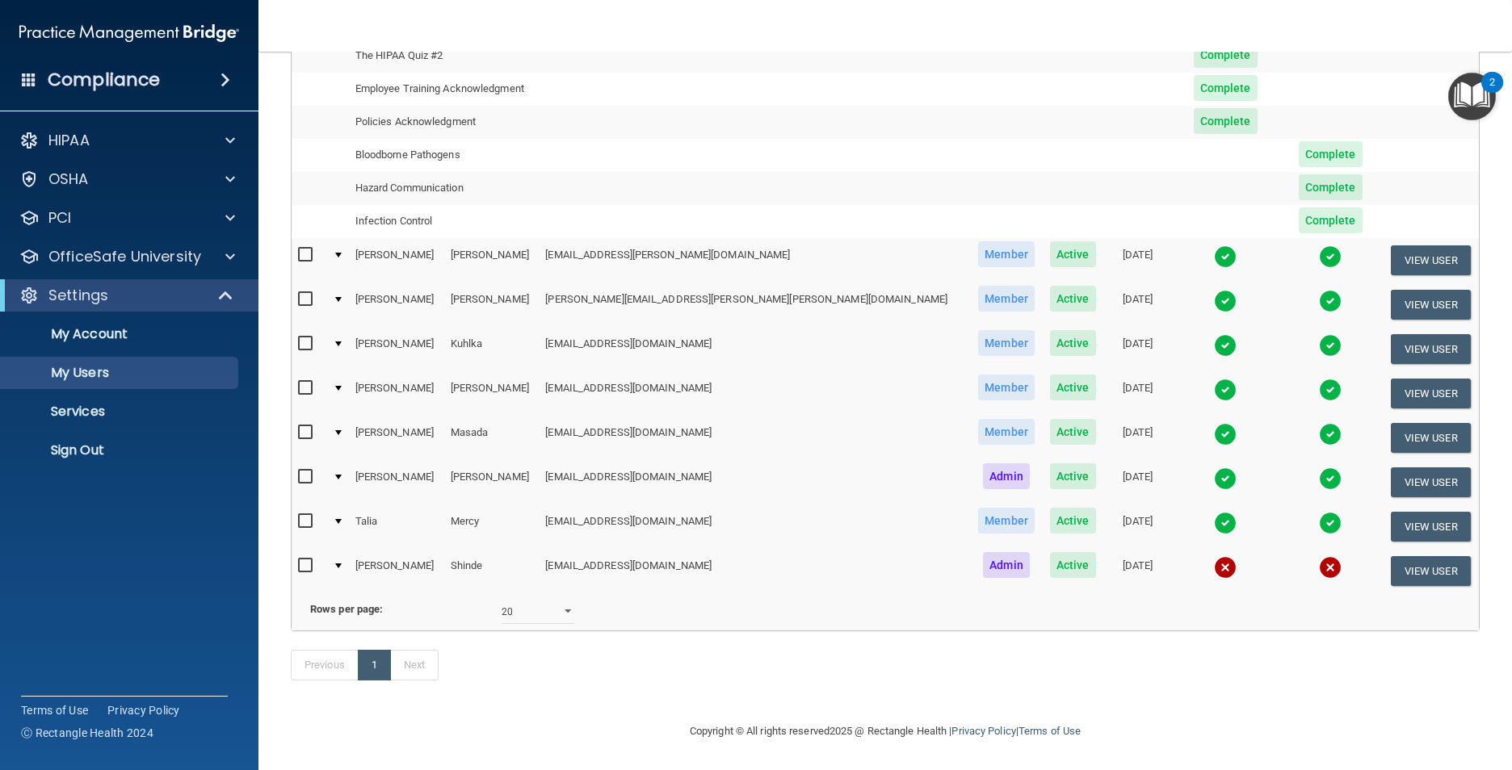
scroll to position [726, 0]
click at [534, 618] on select "10 20 30 40 all" at bounding box center [537, 612] width 72 height 24
select select "40"
click at [501, 610] on select "10 20 30 40 all" at bounding box center [537, 612] width 72 height 24
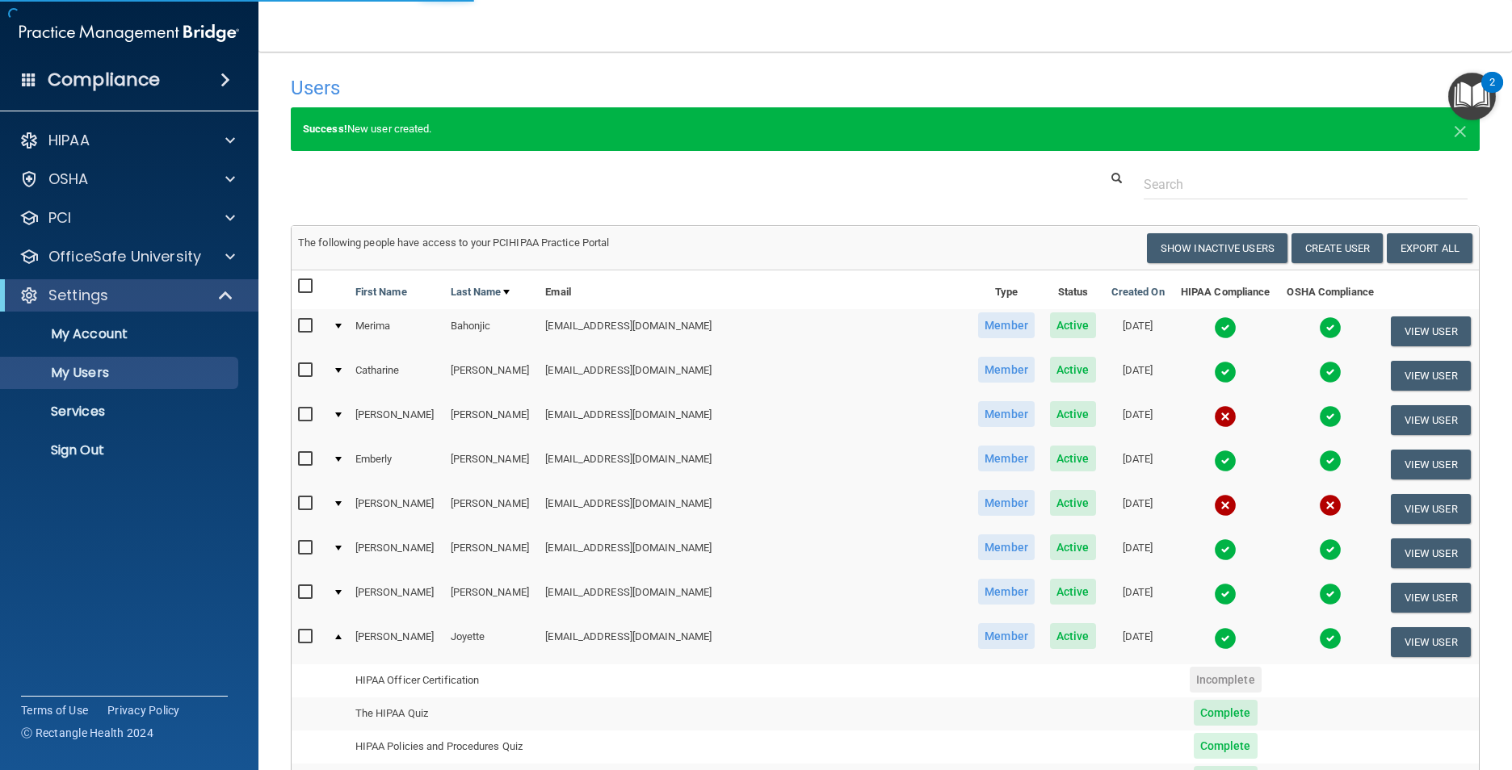
select select "40"
